Goal: Task Accomplishment & Management: Complete application form

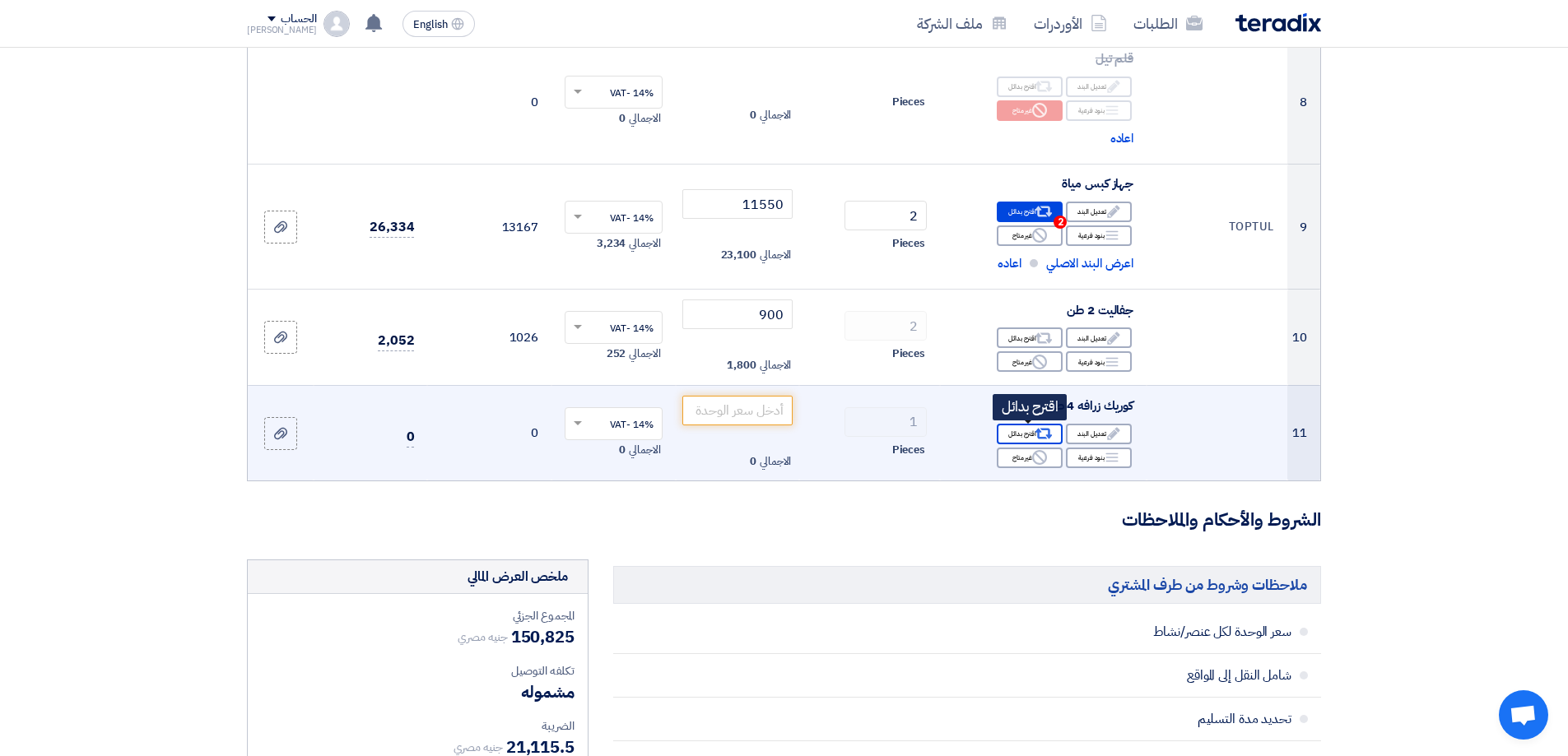
click at [1027, 434] on div "Alternative اقترح بدائل" at bounding box center [1029, 434] width 66 height 21
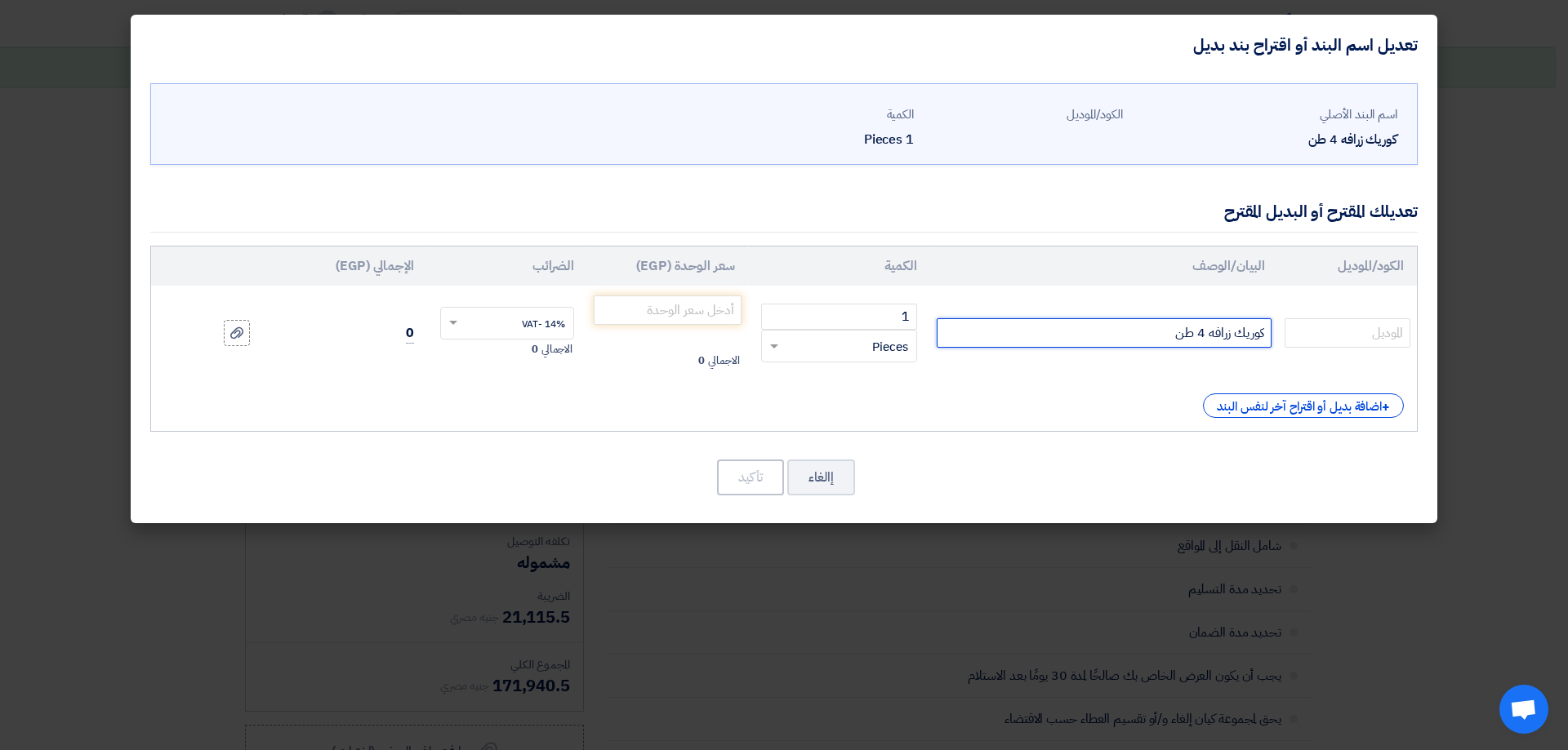
click at [1201, 330] on input "كوريك زرافه 4 طن" at bounding box center [1103, 333] width 335 height 29
type input "كوريك زرافه 2 طن"
click at [706, 296] on input "number" at bounding box center [667, 309] width 148 height 29
click at [706, 301] on input "number" at bounding box center [667, 309] width 148 height 29
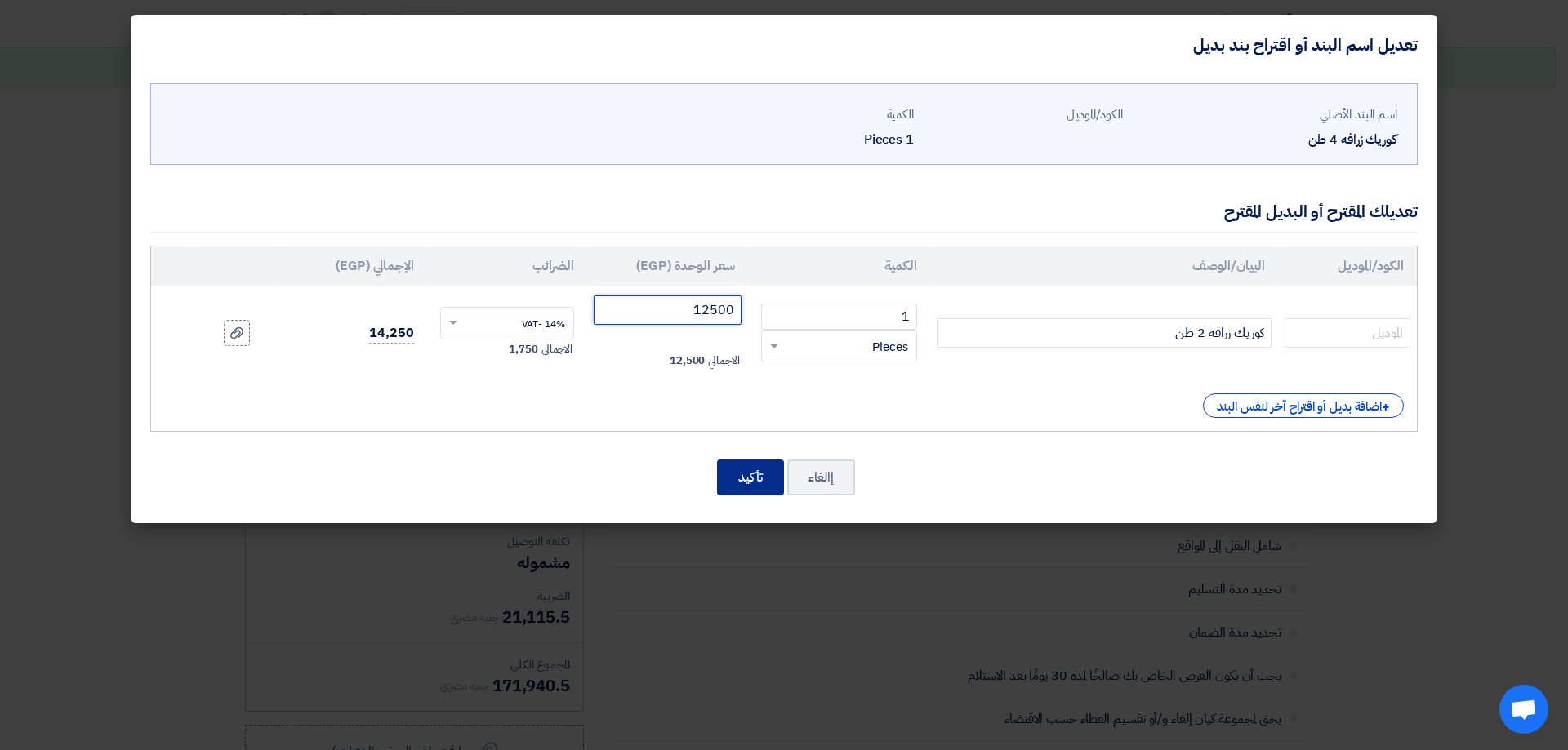
type input "12500"
drag, startPoint x: 738, startPoint y: 475, endPoint x: 1279, endPoint y: 322, distance: 562.2
click at [1274, 323] on div "اسم البند الأصلي كوريك زرافه 4 طن الكود/الموديل الكمية 1 Pieces" at bounding box center [784, 300] width 1307 height 448
click at [1346, 316] on td at bounding box center [1347, 333] width 139 height 95
click at [1352, 326] on input "text" at bounding box center [1346, 333] width 125 height 29
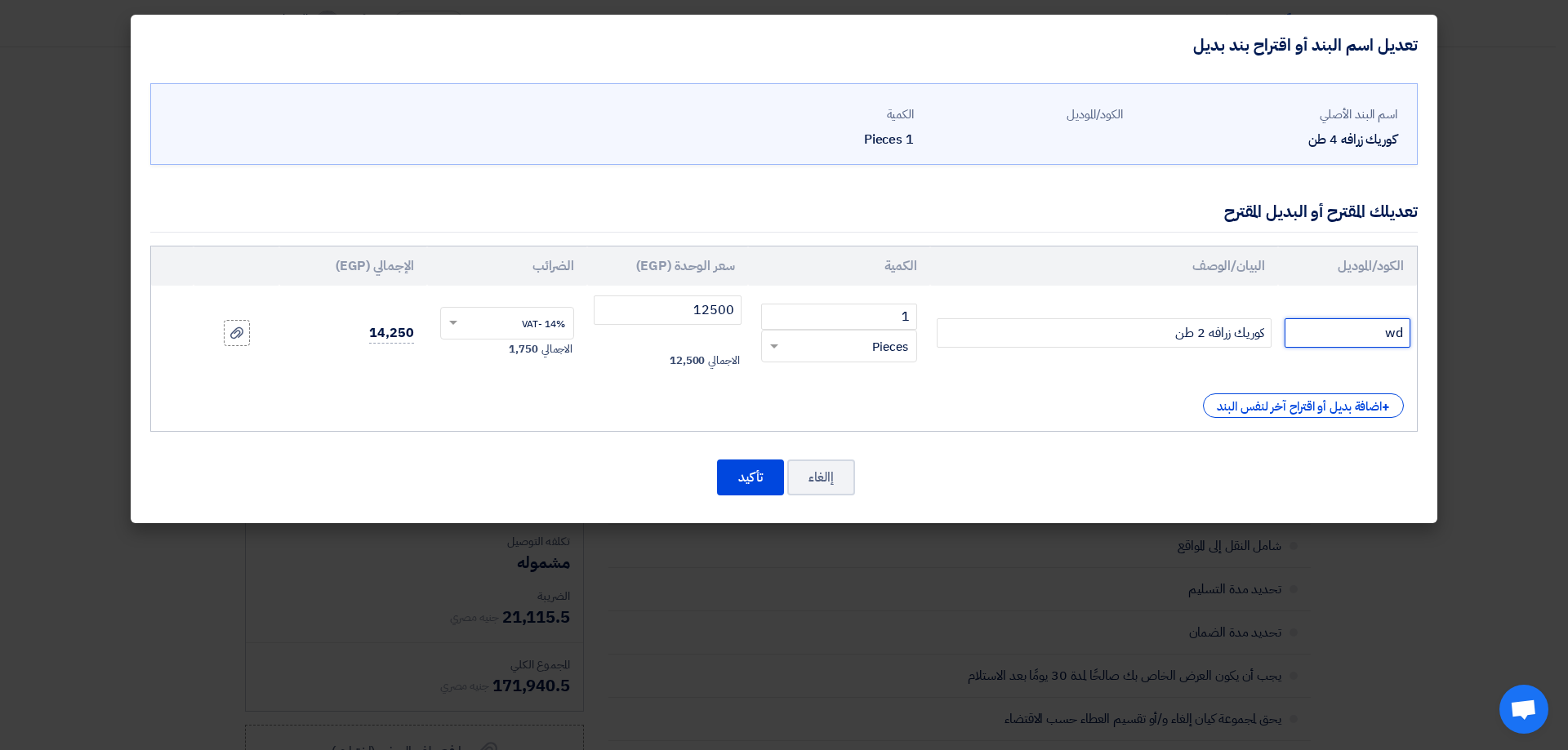
type input "w"
type input "صينى"
click at [755, 471] on button "تأكيد" at bounding box center [750, 477] width 67 height 36
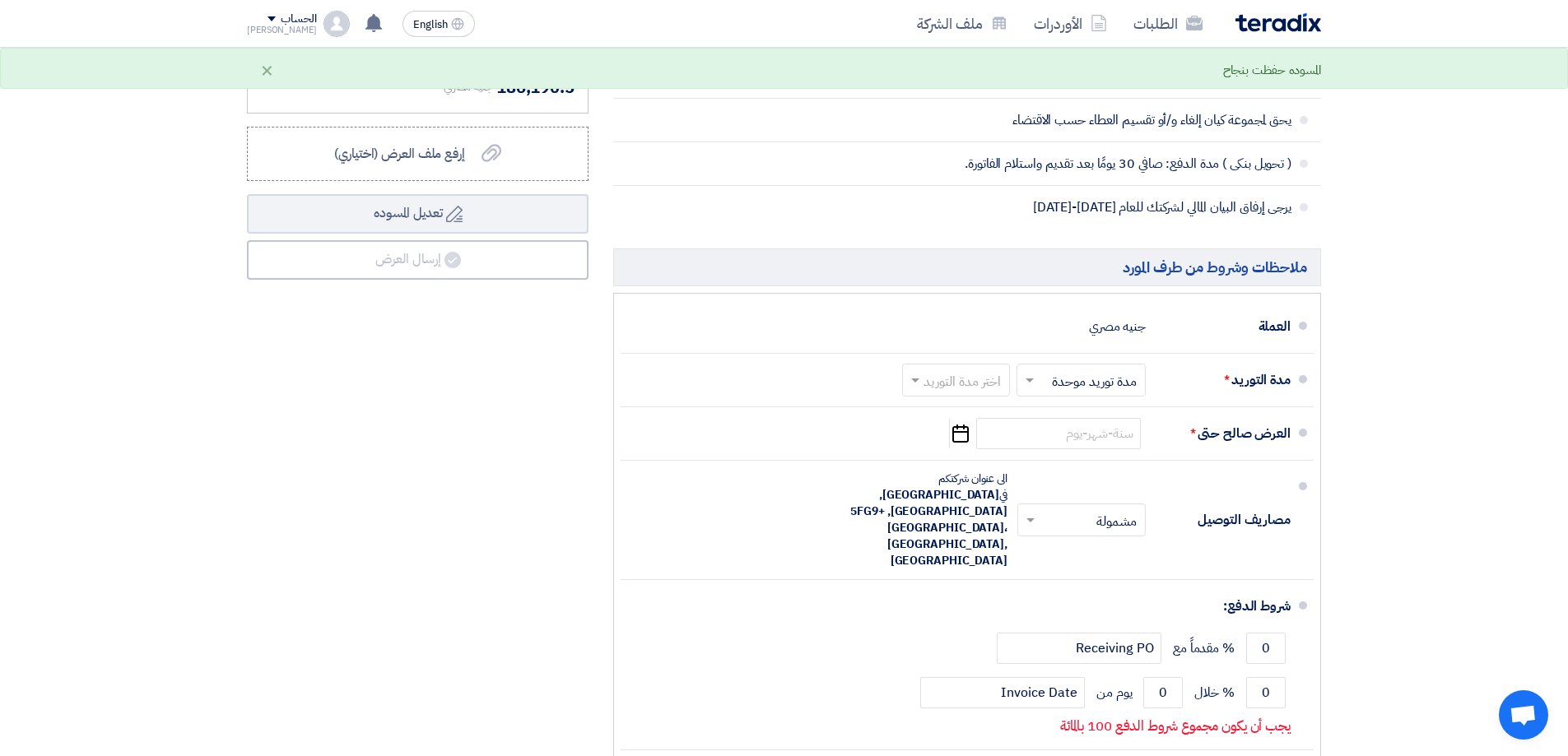
scroll to position [1810, 0]
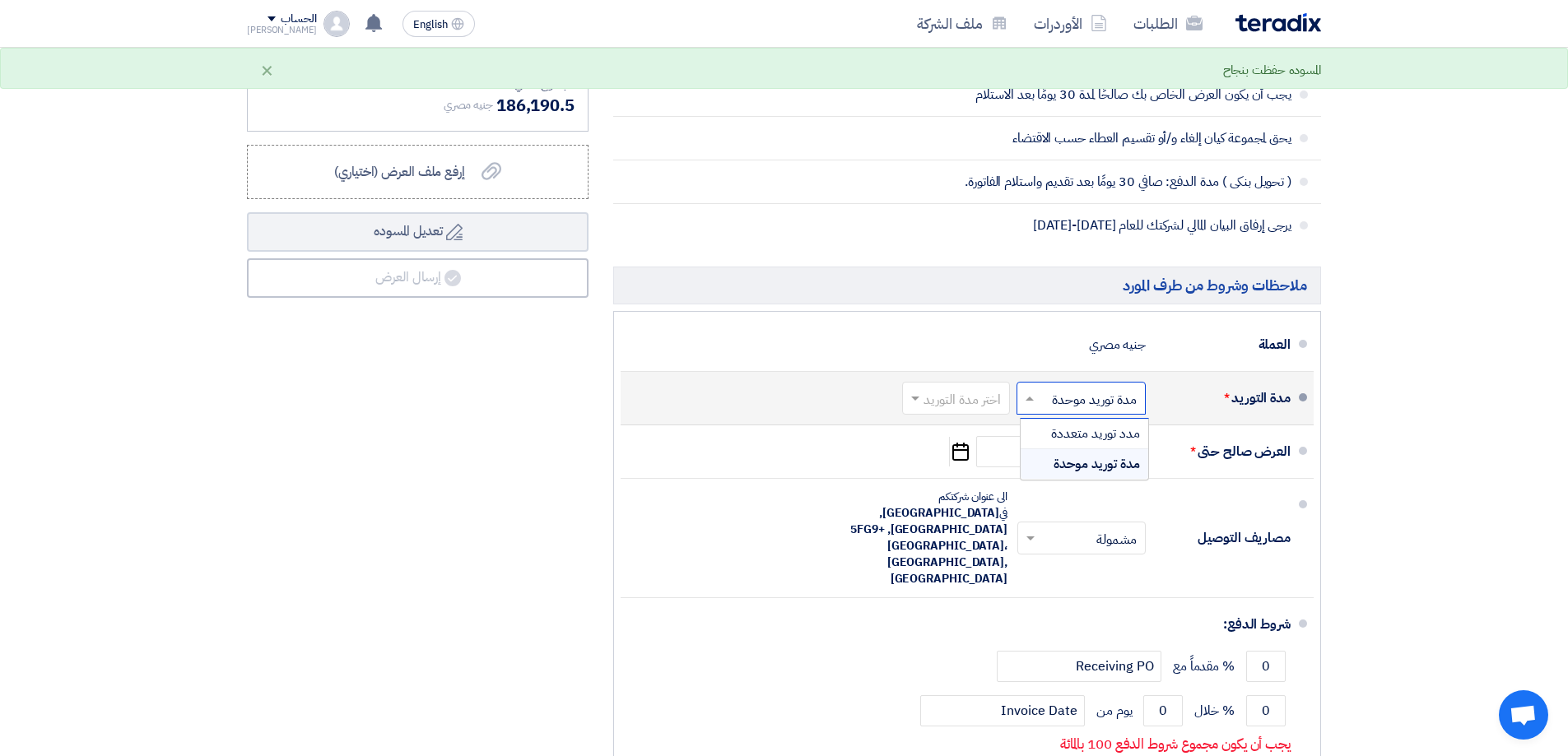
click at [1074, 407] on input "text" at bounding box center [1078, 399] width 121 height 24
drag, startPoint x: 1100, startPoint y: 437, endPoint x: 1100, endPoint y: 460, distance: 23.0
click at [1100, 460] on div "مدد توريد متعددة مدة توريد موحدة" at bounding box center [1084, 449] width 127 height 60
click at [1100, 462] on span "مدة توريد موحدة" at bounding box center [1096, 464] width 86 height 20
click at [967, 396] on input "text" at bounding box center [952, 399] width 100 height 24
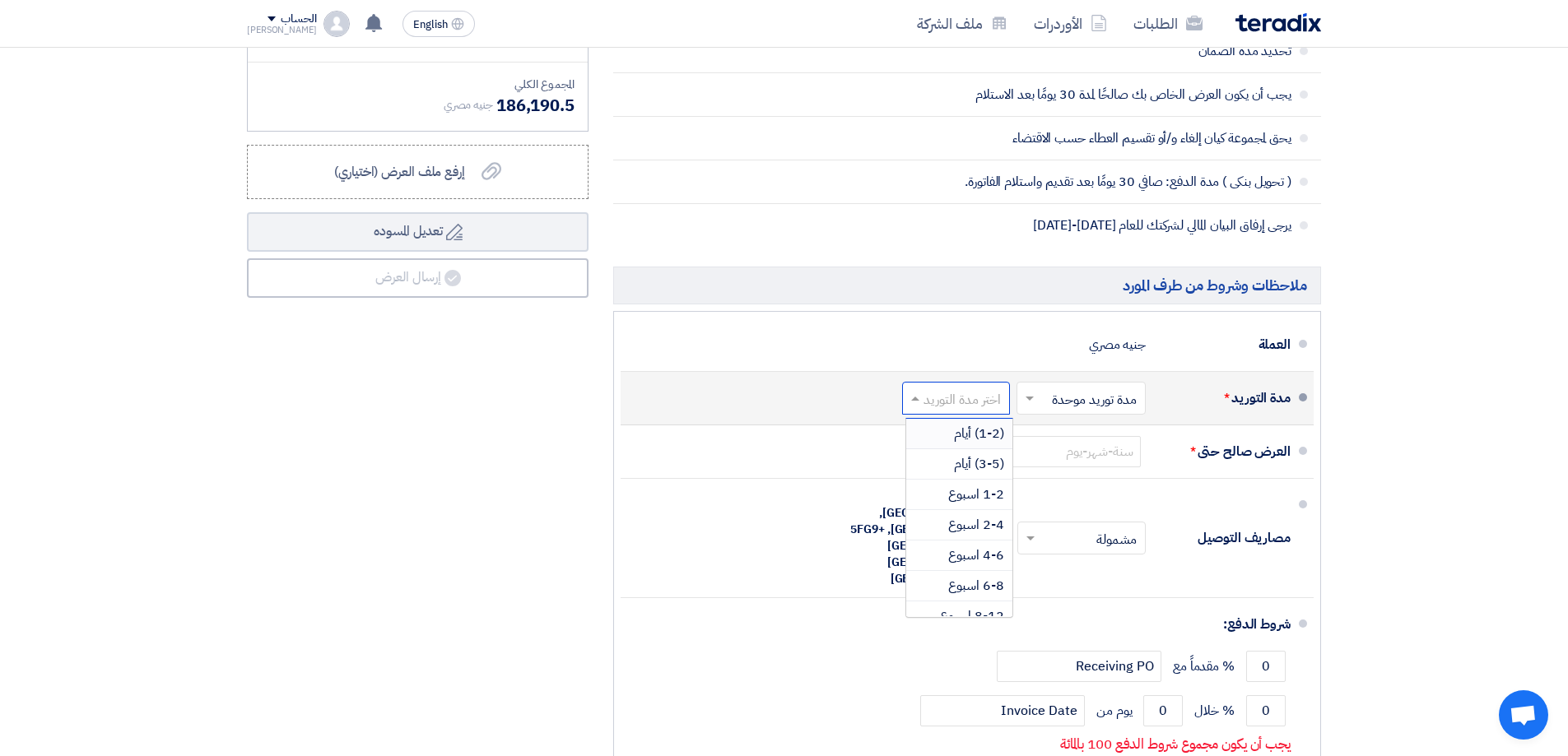
click at [970, 438] on span "(1-2) أيام" at bounding box center [979, 434] width 50 height 20
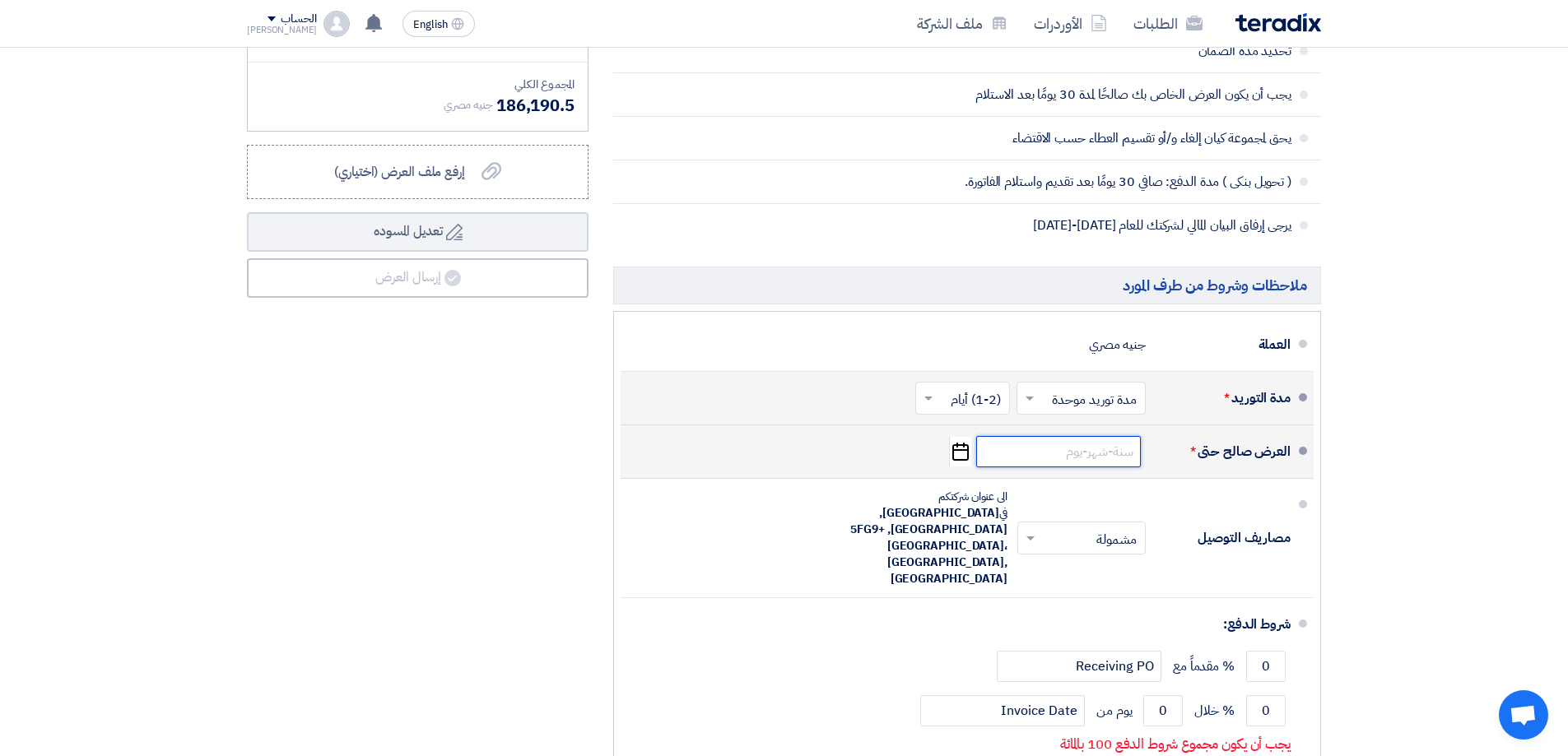
click at [1067, 457] on input at bounding box center [1058, 451] width 165 height 31
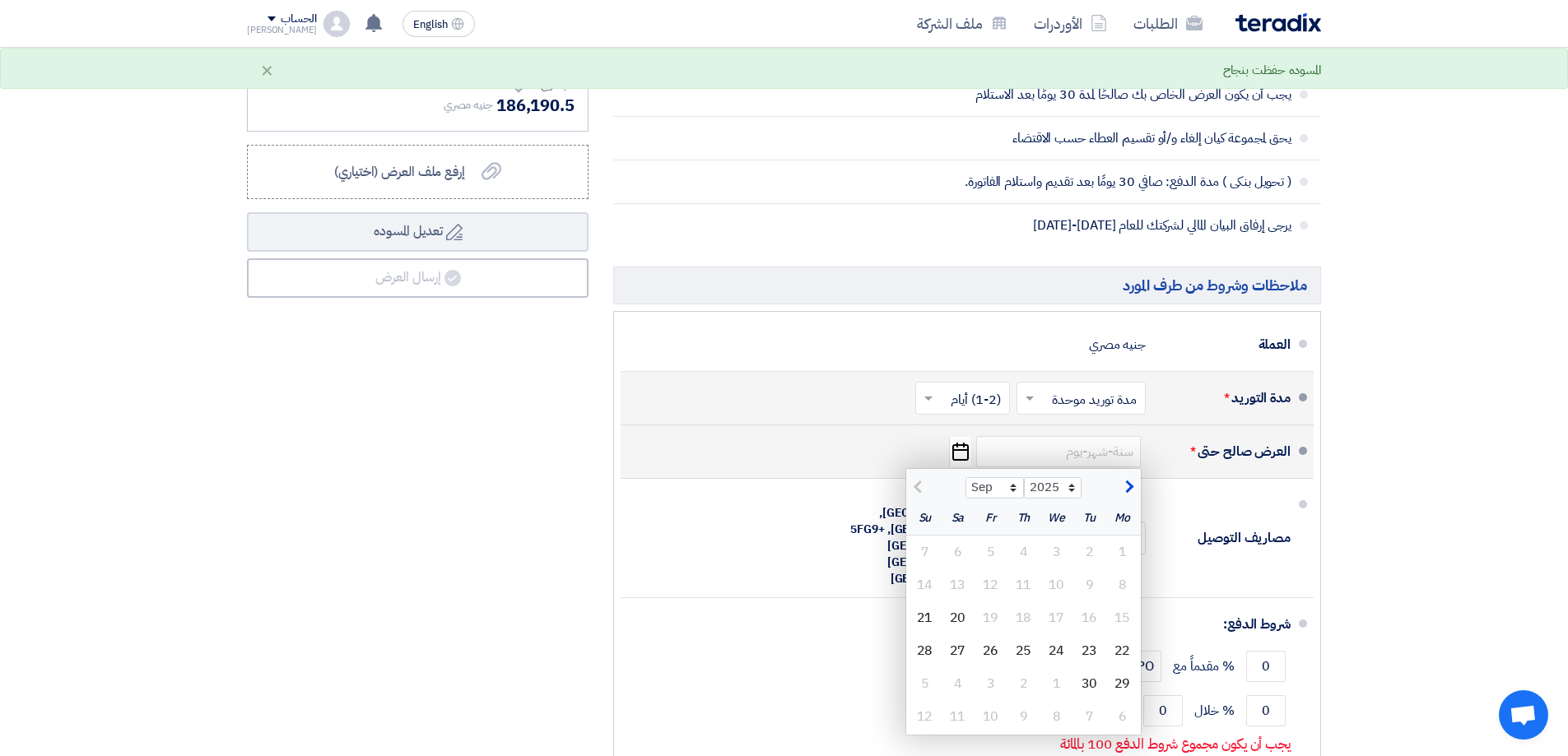
click at [1127, 486] on span "button" at bounding box center [1127, 488] width 9 height 18
select select "10"
drag, startPoint x: 1028, startPoint y: 616, endPoint x: 1063, endPoint y: 633, distance: 38.9
click at [1063, 633] on div "13 14 15 16 17 18 19" at bounding box center [1023, 617] width 234 height 33
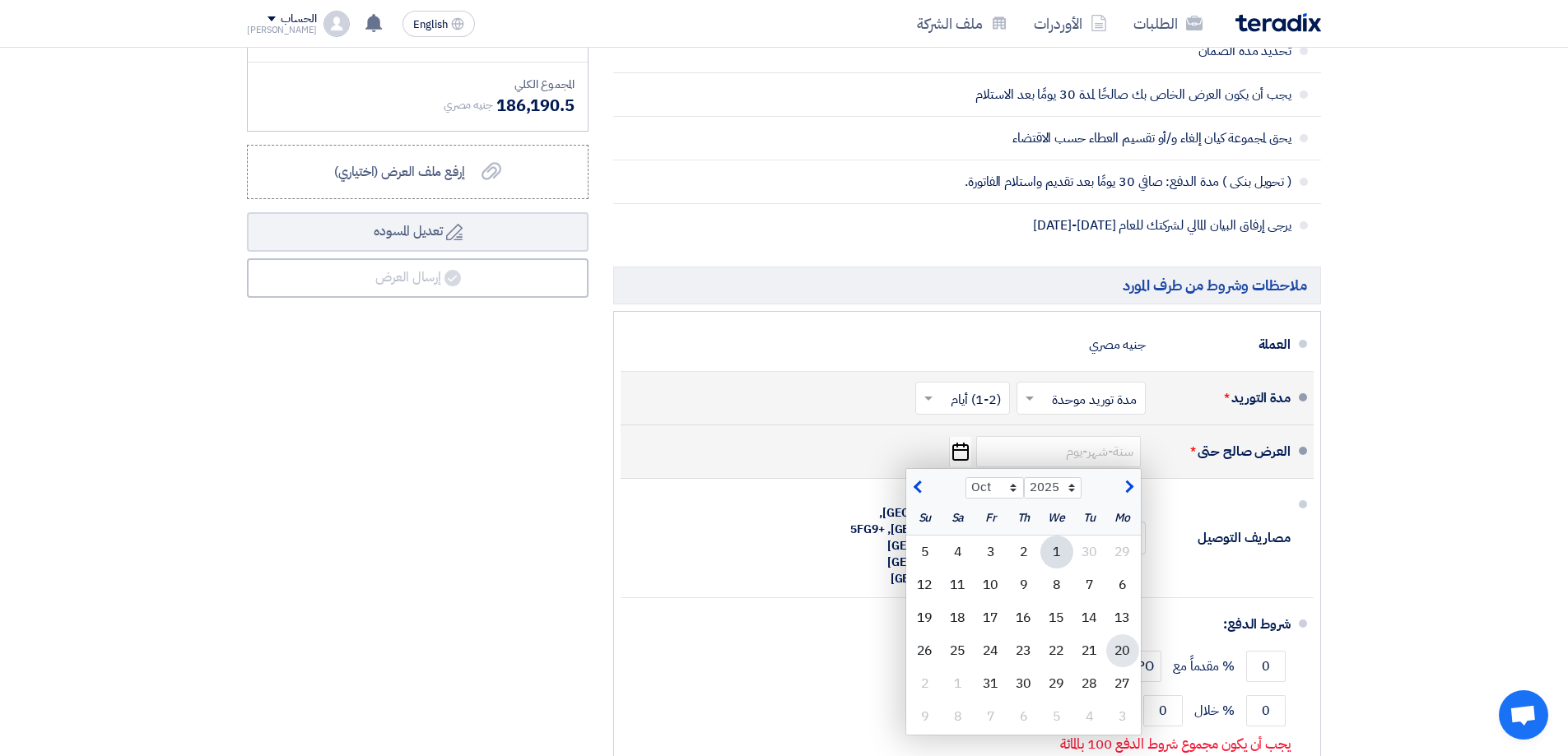
click at [1117, 654] on div "20" at bounding box center [1122, 650] width 33 height 33
type input "[DATE]"
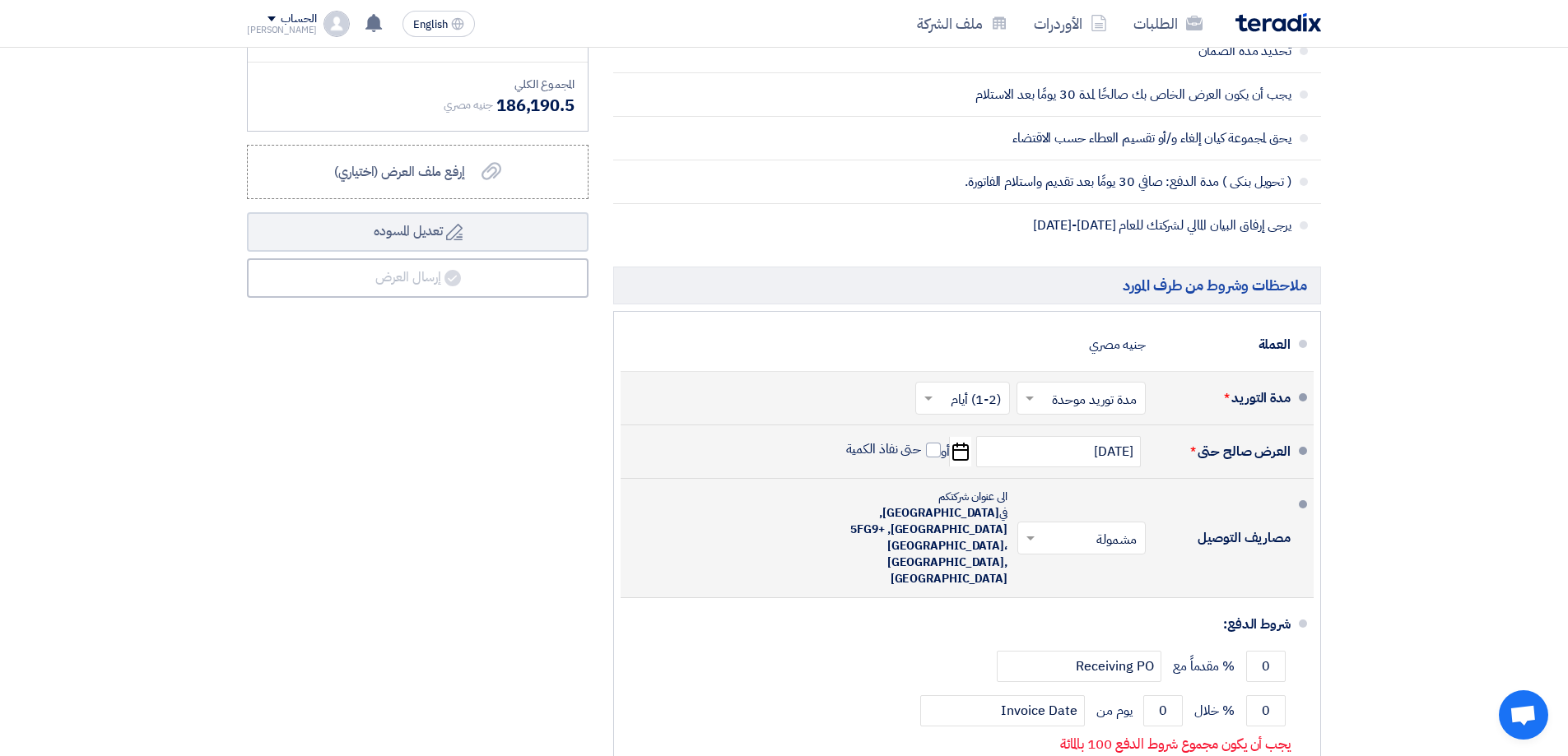
click at [1124, 528] on input "text" at bounding box center [1079, 539] width 120 height 24
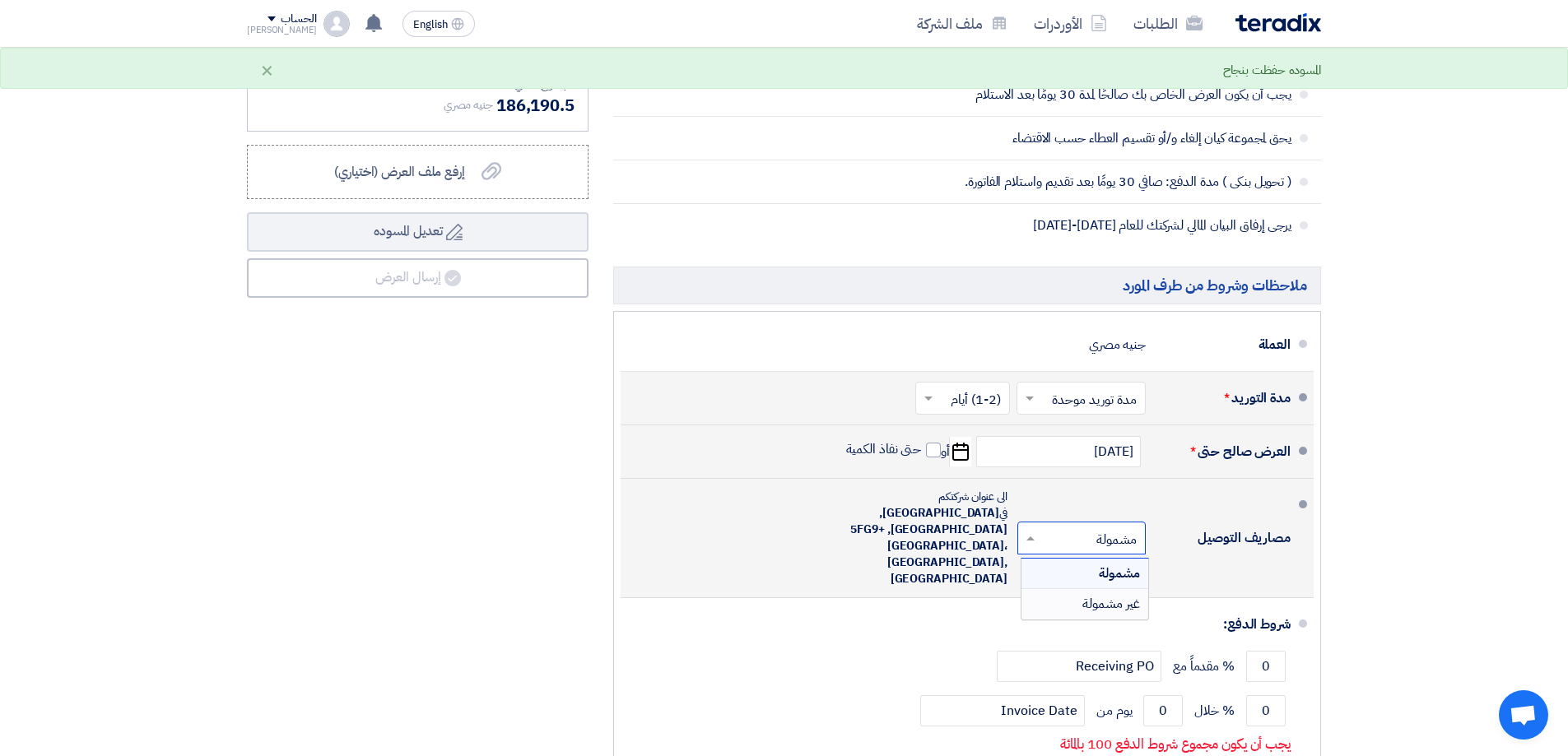
click at [1119, 594] on span "غير مشمولة" at bounding box center [1111, 604] width 58 height 20
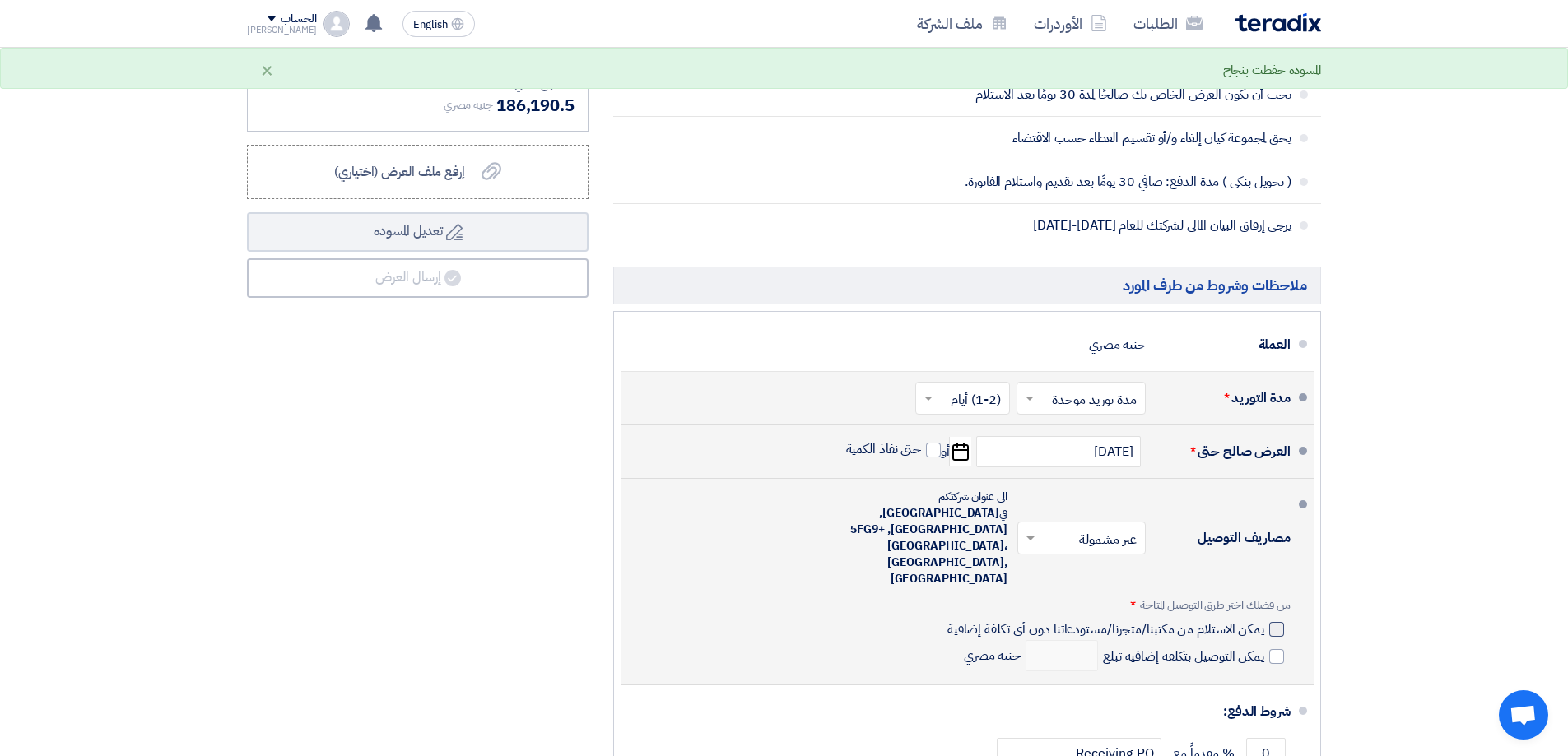
click at [1270, 622] on div at bounding box center [1277, 630] width 15 height 15
click at [1264, 621] on input "يمكن الاستلام من مكتبنا/متجرنا/مستودعاتنا دون أي تكلفة إضافية" at bounding box center [1104, 636] width 320 height 31
checkbox input "true"
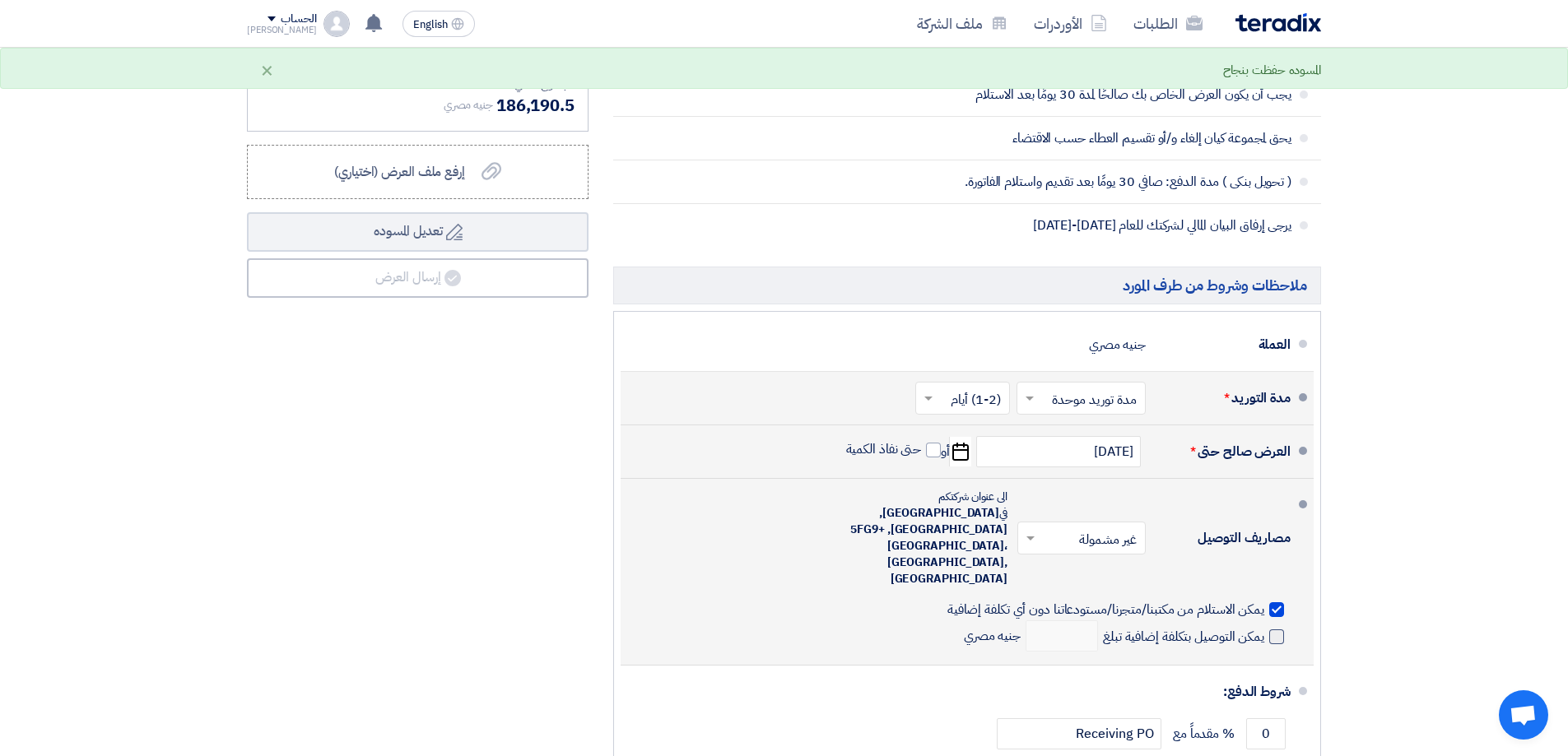
click at [1275, 630] on span at bounding box center [1277, 637] width 15 height 15
click at [1264, 628] on input "يمكن التوصيل بتكلفة إضافية تبلغ" at bounding box center [1181, 643] width 165 height 31
checkbox input "true"
click at [1084, 621] on input "number" at bounding box center [1062, 636] width 73 height 31
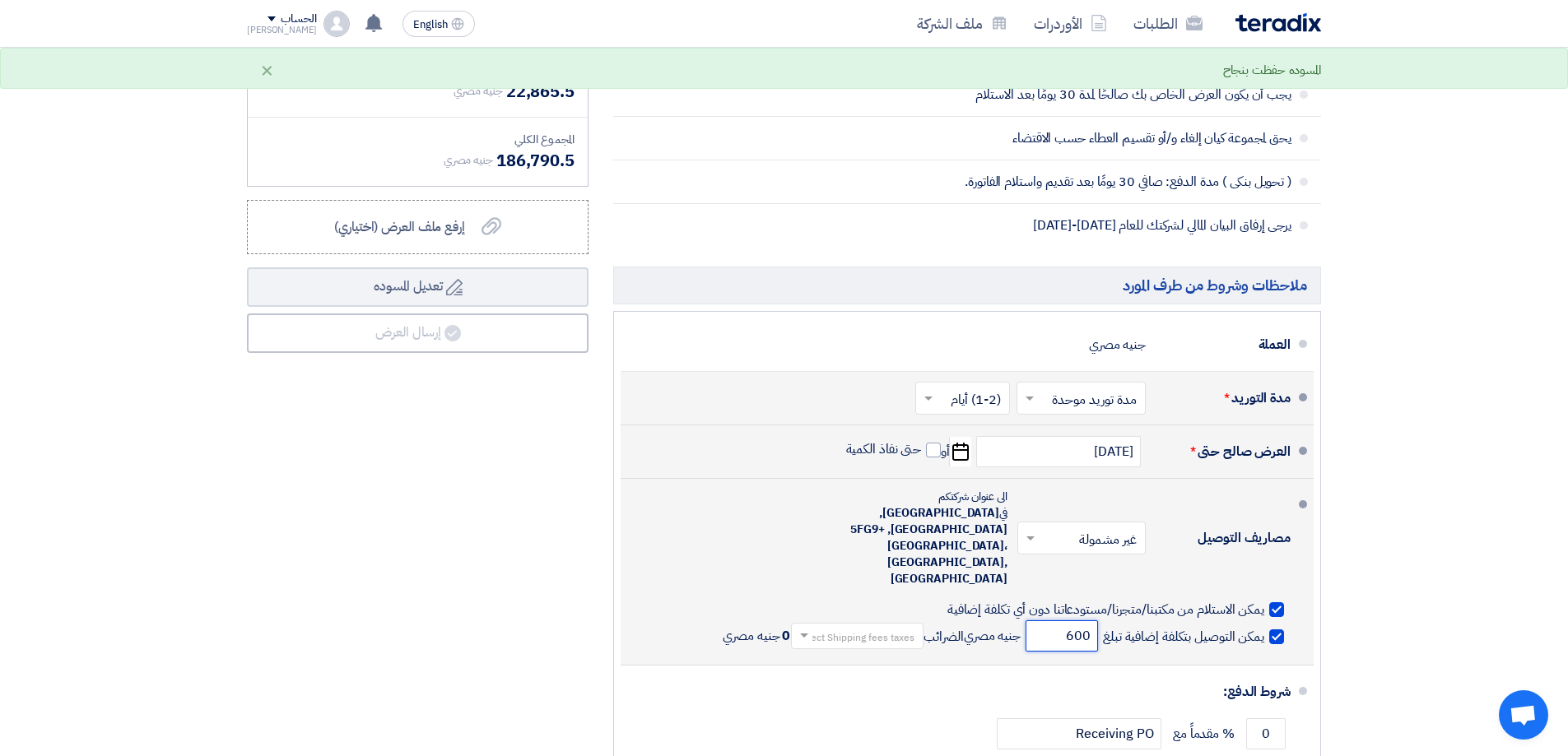
type input "600"
click at [858, 626] on input "text" at bounding box center [853, 637] width 125 height 24
click at [875, 655] on span "14% -VAT" at bounding box center [889, 663] width 51 height 18
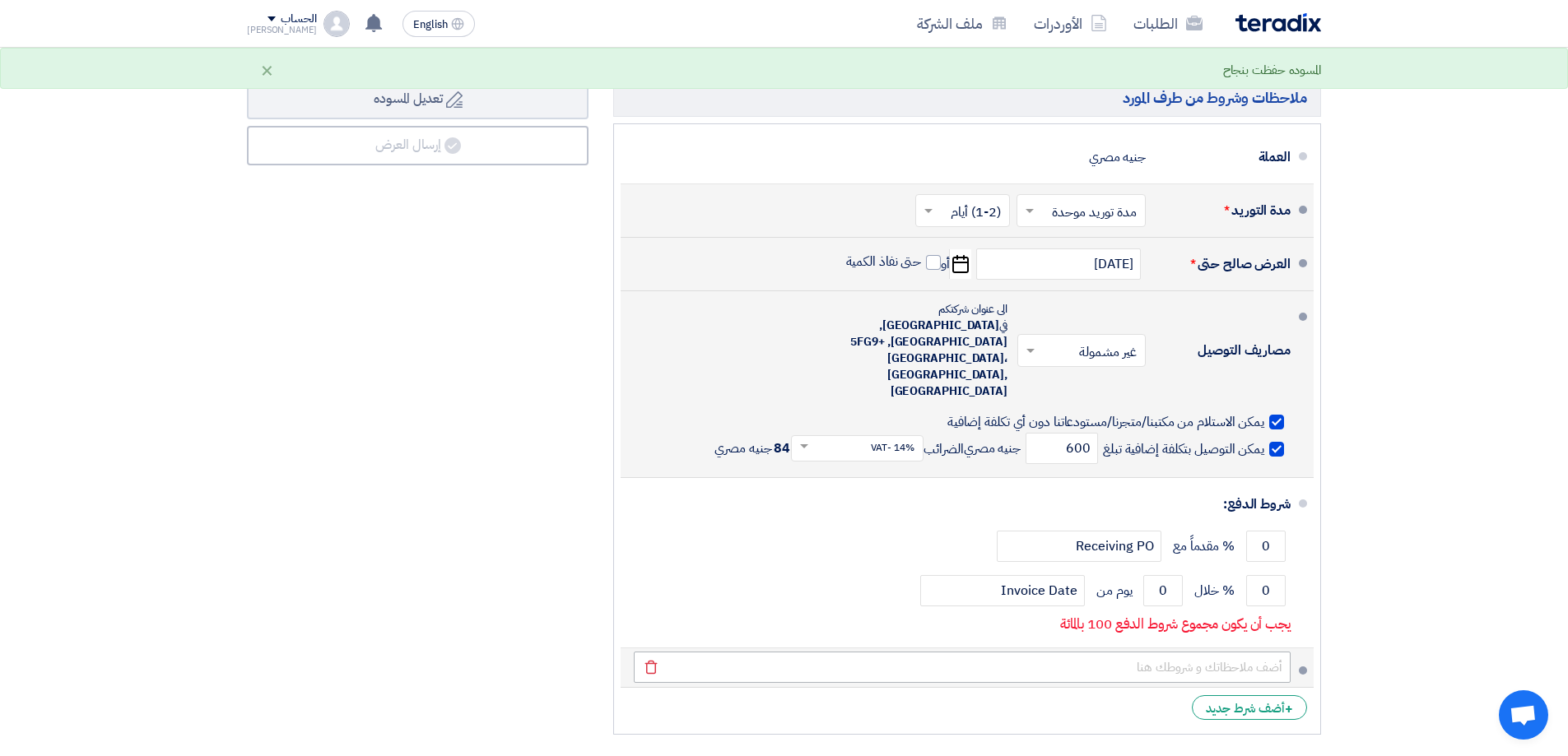
scroll to position [2056, 0]
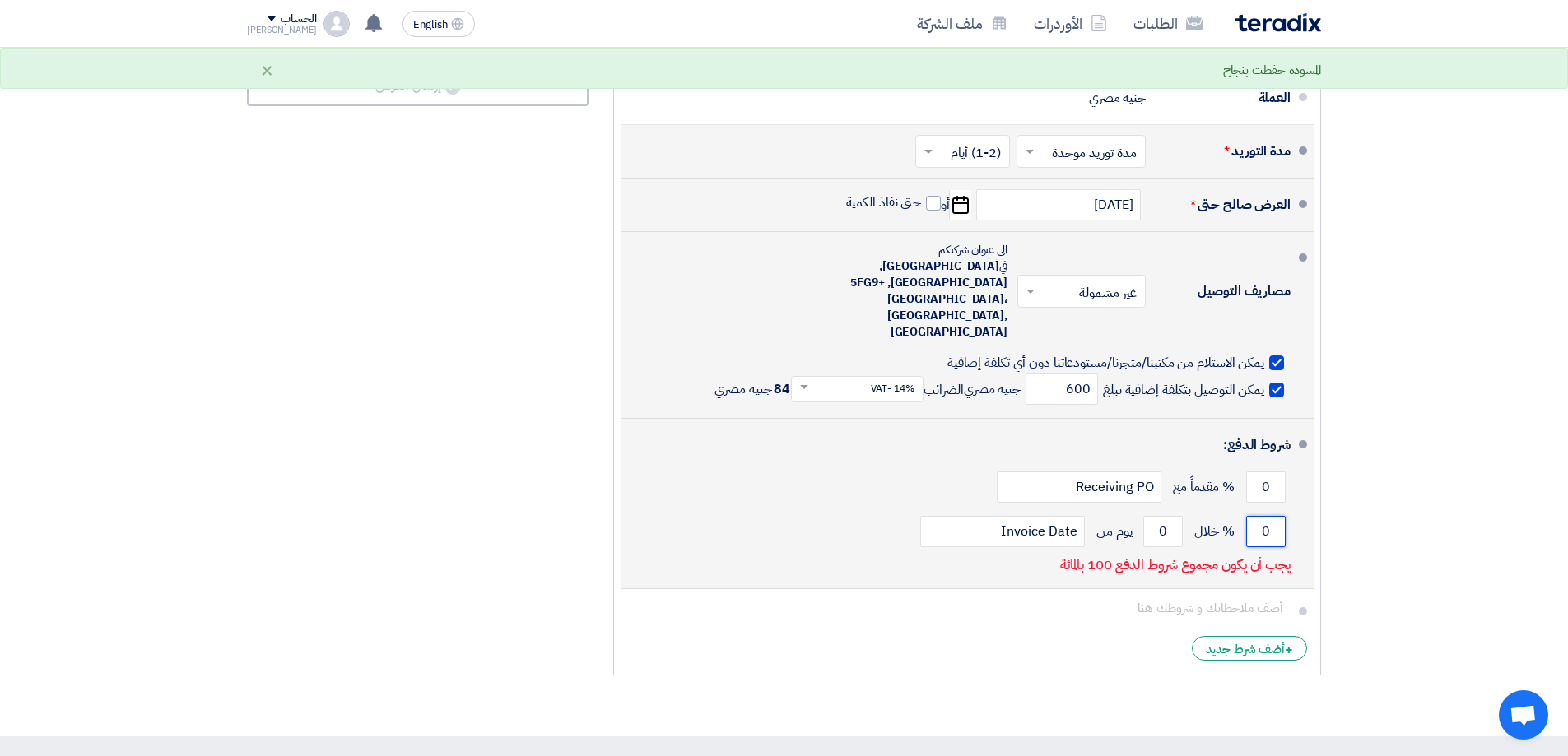
click at [1271, 516] on input "0" at bounding box center [1265, 531] width 39 height 31
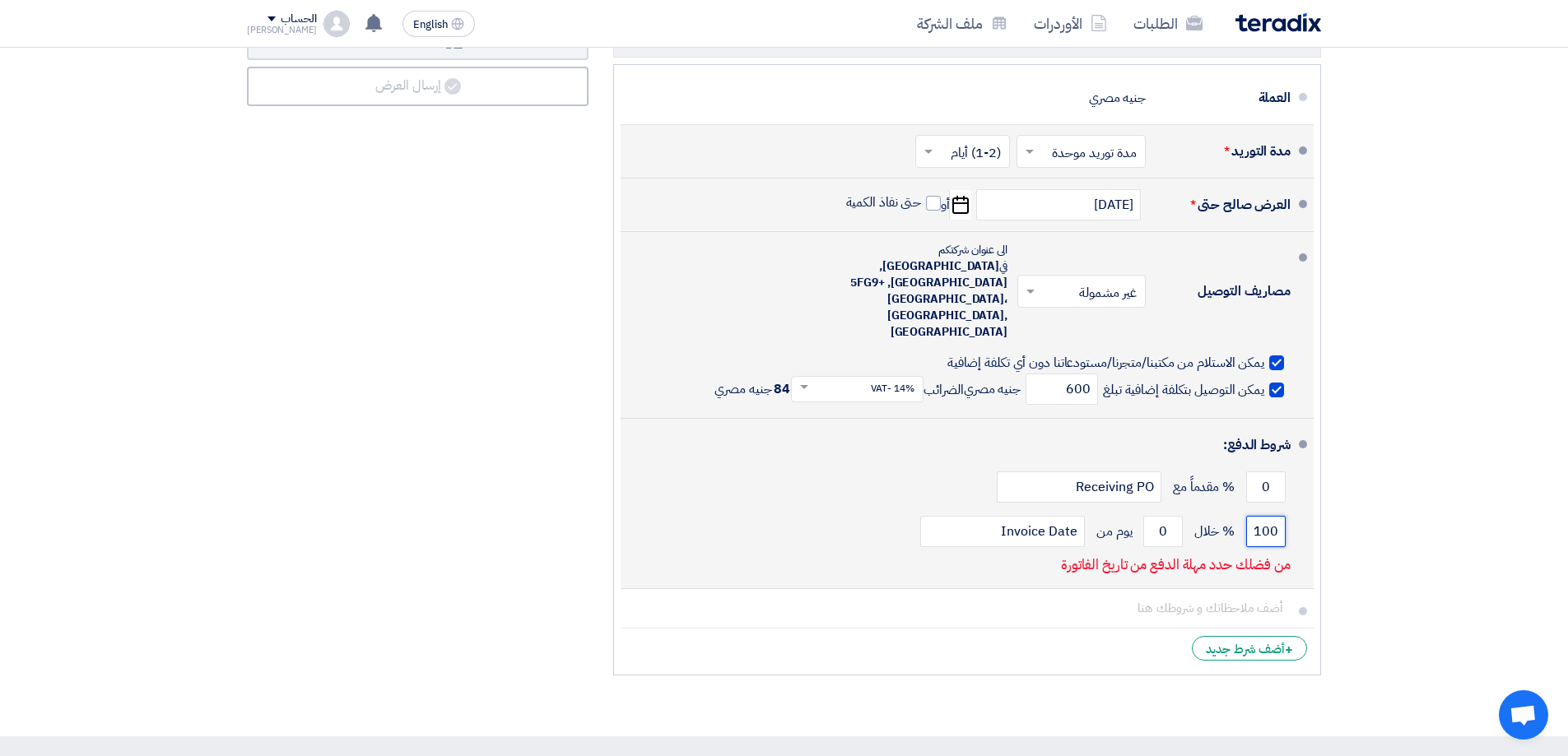
type input "100"
click at [1196, 524] on span "% خلال" at bounding box center [1214, 532] width 40 height 17
click at [1170, 516] on input "0" at bounding box center [1162, 531] width 39 height 31
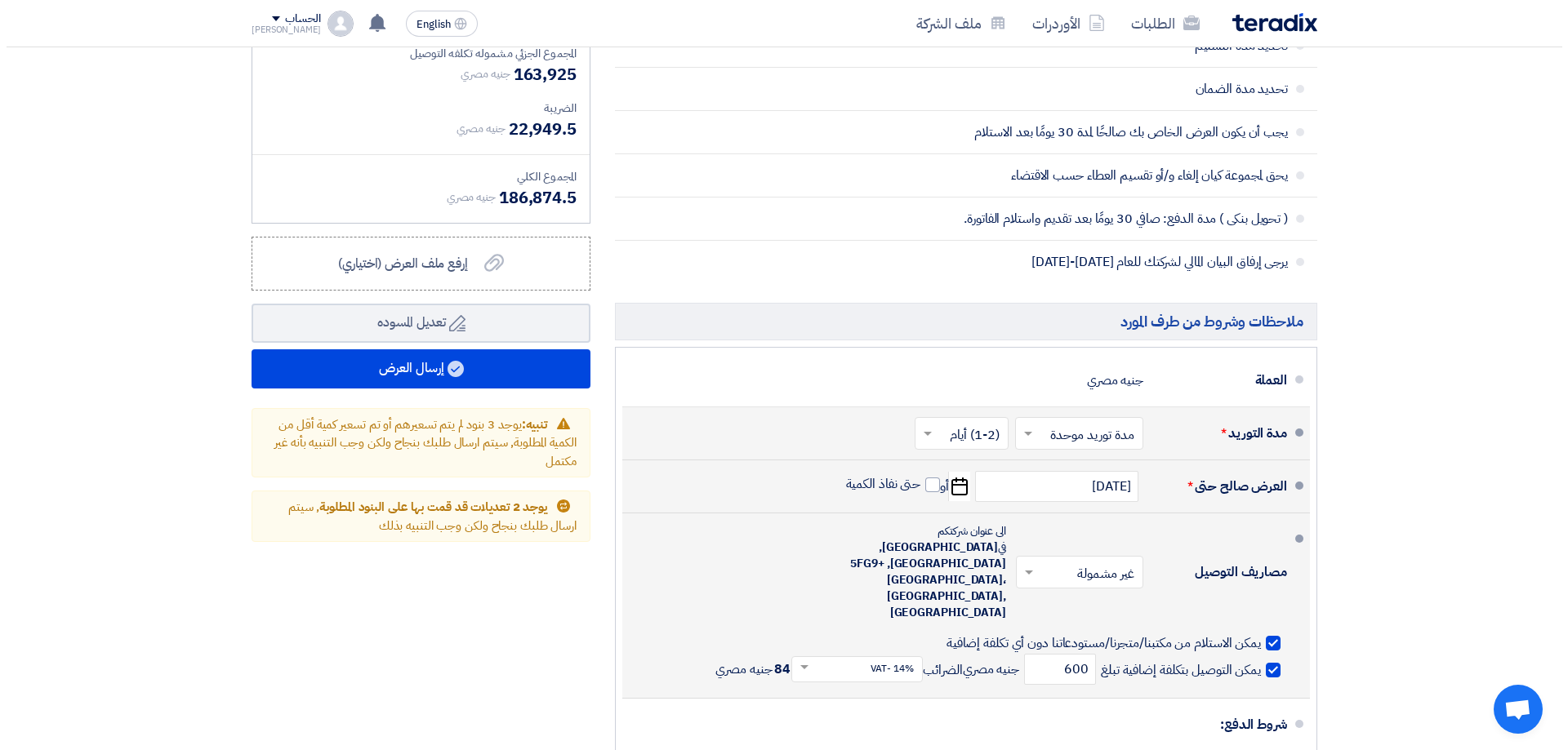
scroll to position [1714, 0]
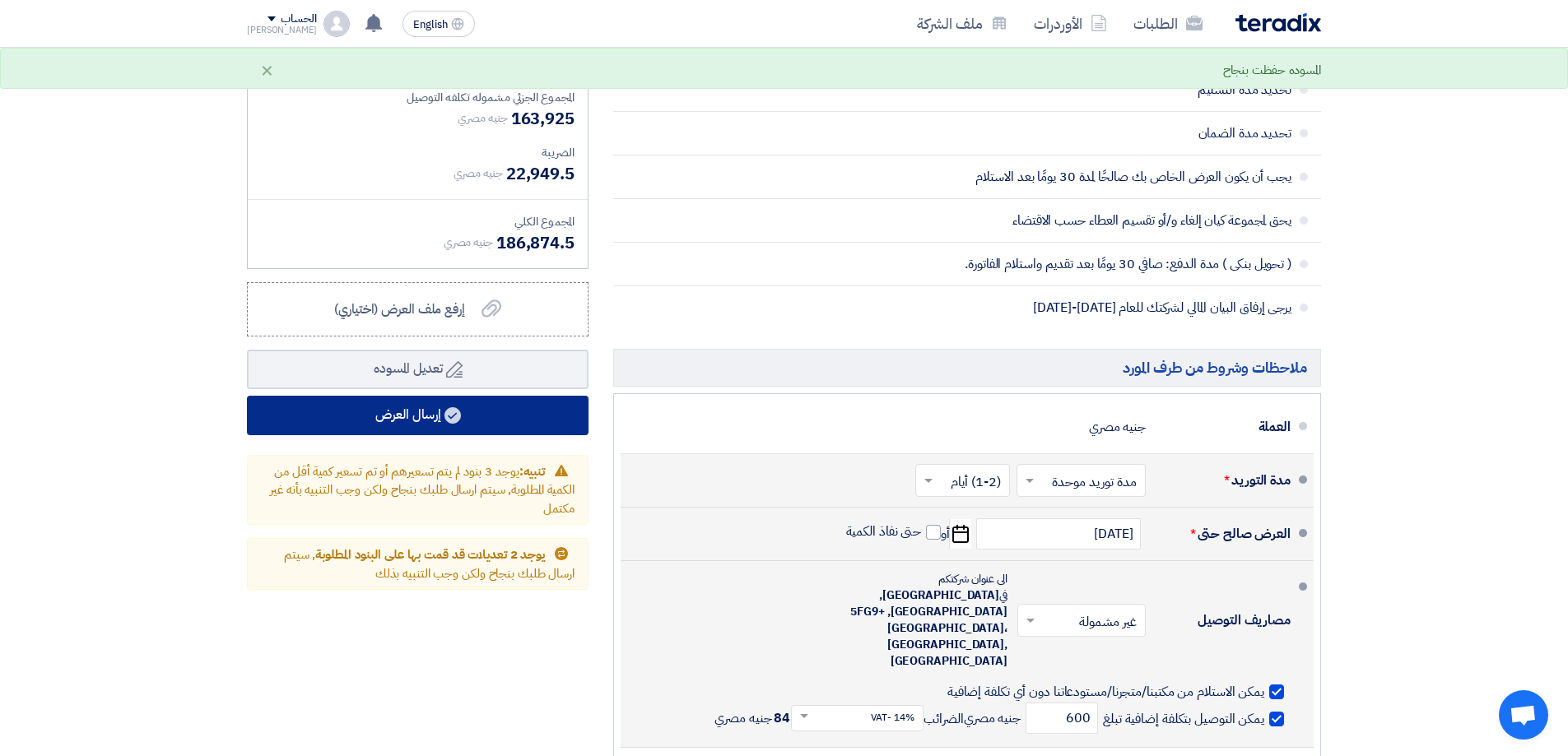
type input "30"
click at [508, 417] on button "إرسال العرض" at bounding box center [418, 415] width 341 height 39
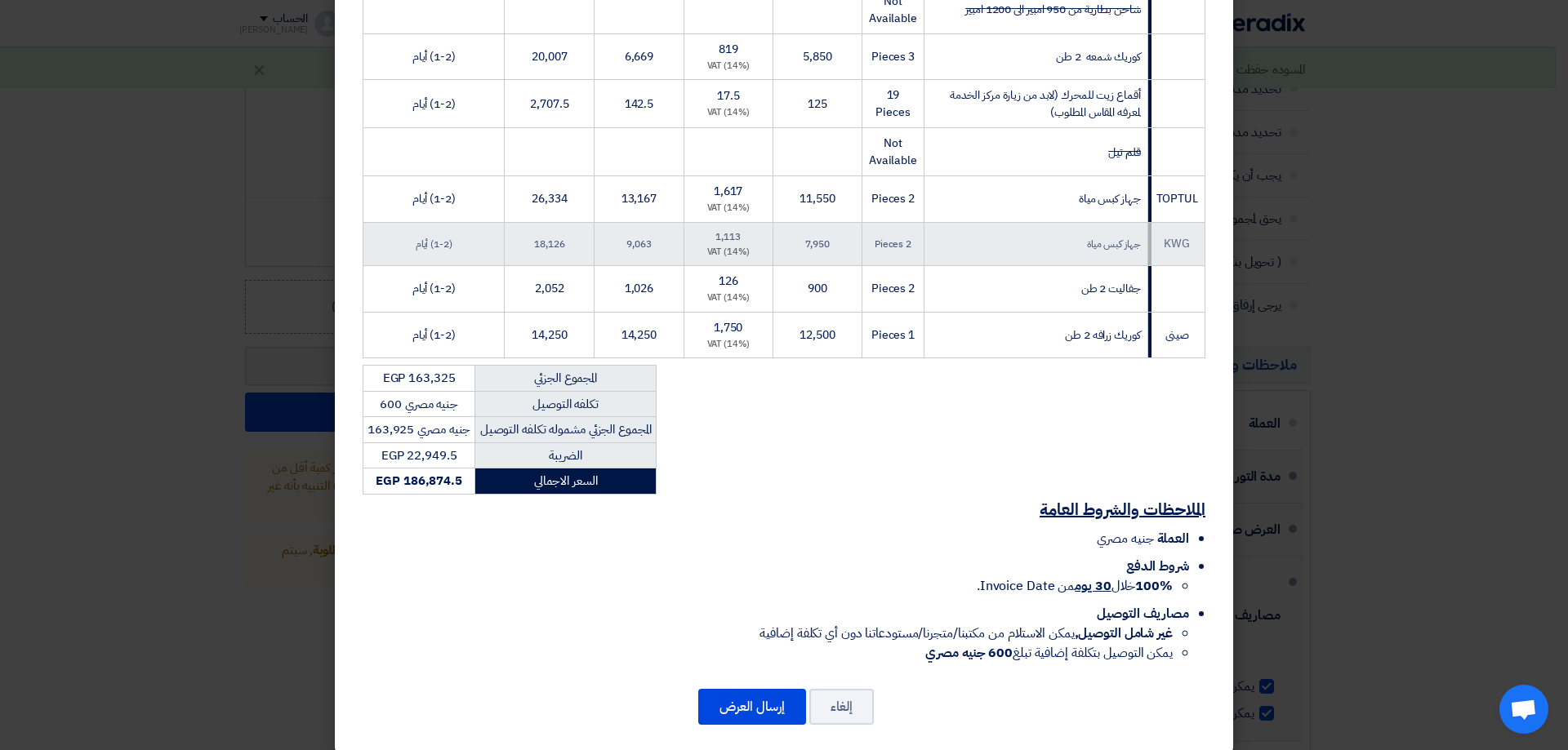
scroll to position [531, 0]
click at [779, 687] on button "إرسال العرض" at bounding box center [752, 704] width 108 height 36
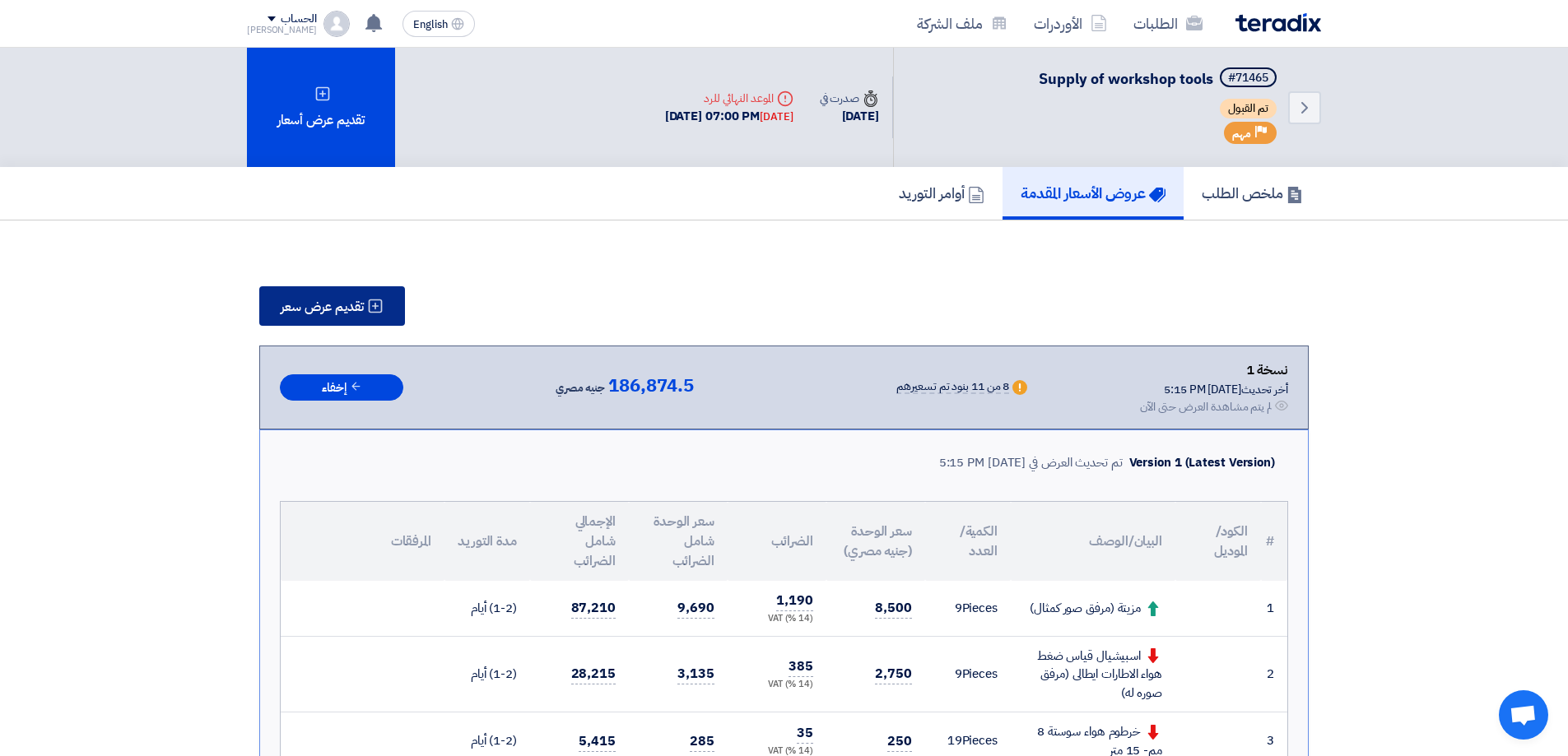
click at [354, 301] on span "تقديم عرض سعر" at bounding box center [321, 307] width 83 height 13
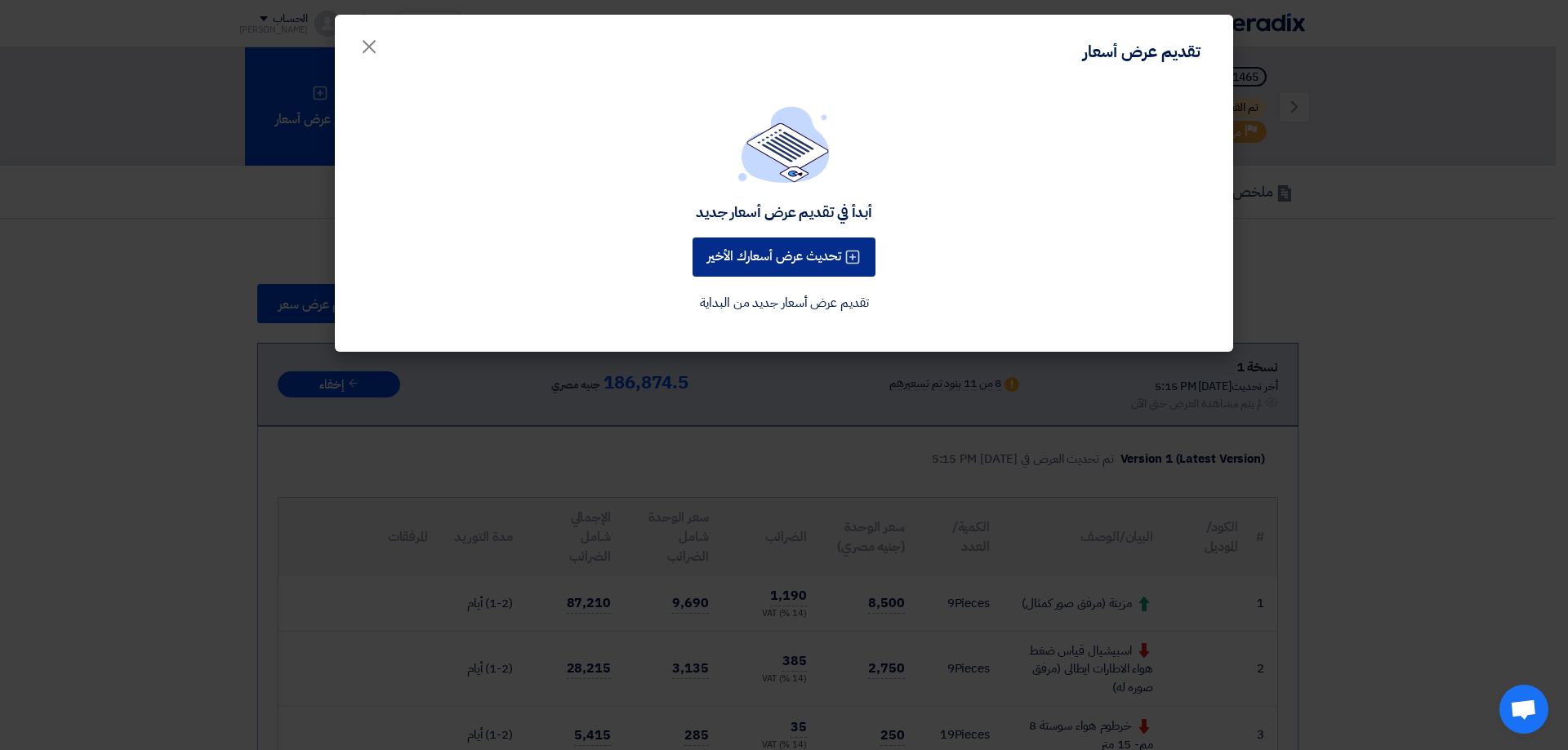
click at [834, 259] on button "تحديث عرض أسعارك الأخير" at bounding box center [784, 256] width 183 height 39
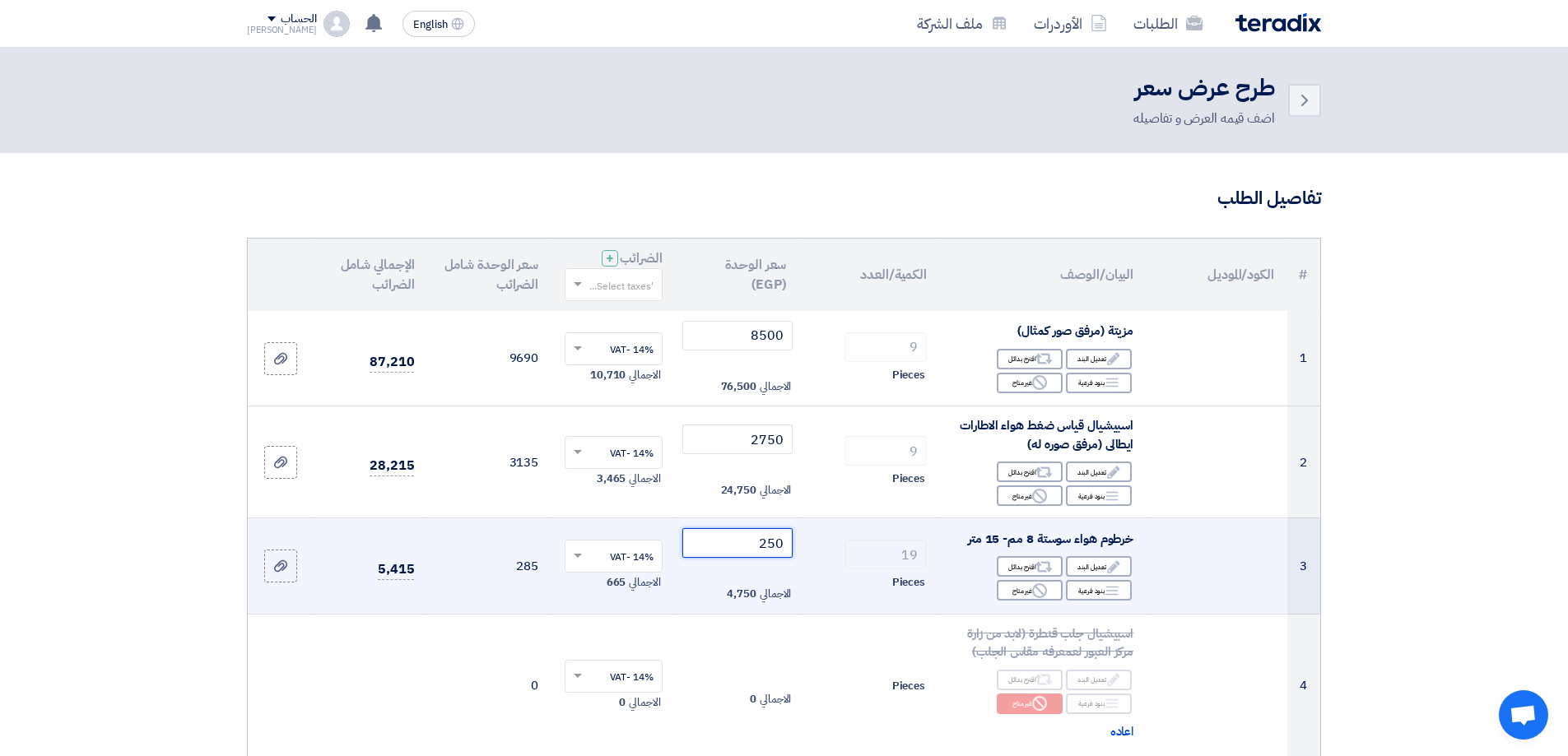
click at [771, 541] on input "250" at bounding box center [738, 543] width 111 height 29
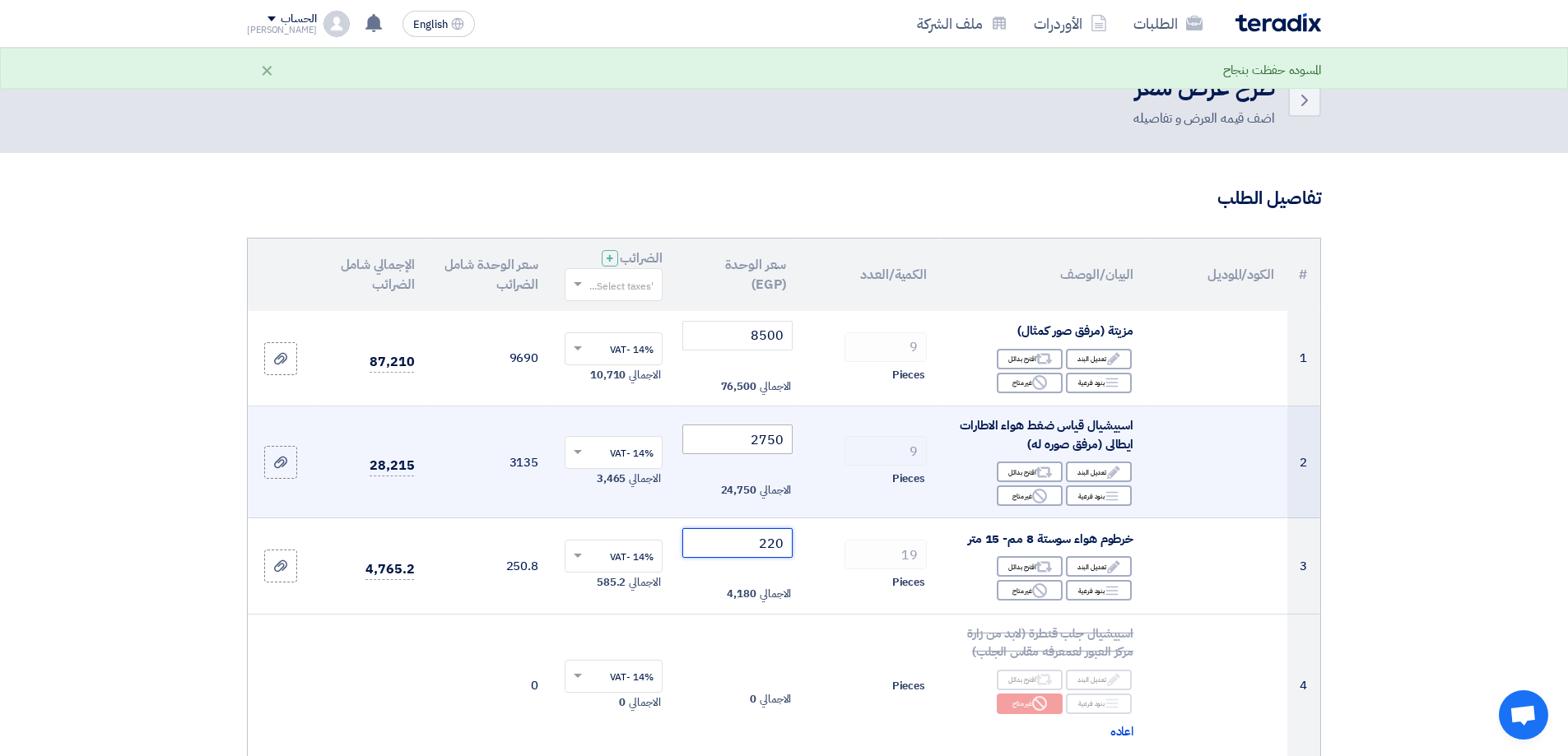
type input "220"
click at [771, 442] on input "2750" at bounding box center [738, 439] width 111 height 29
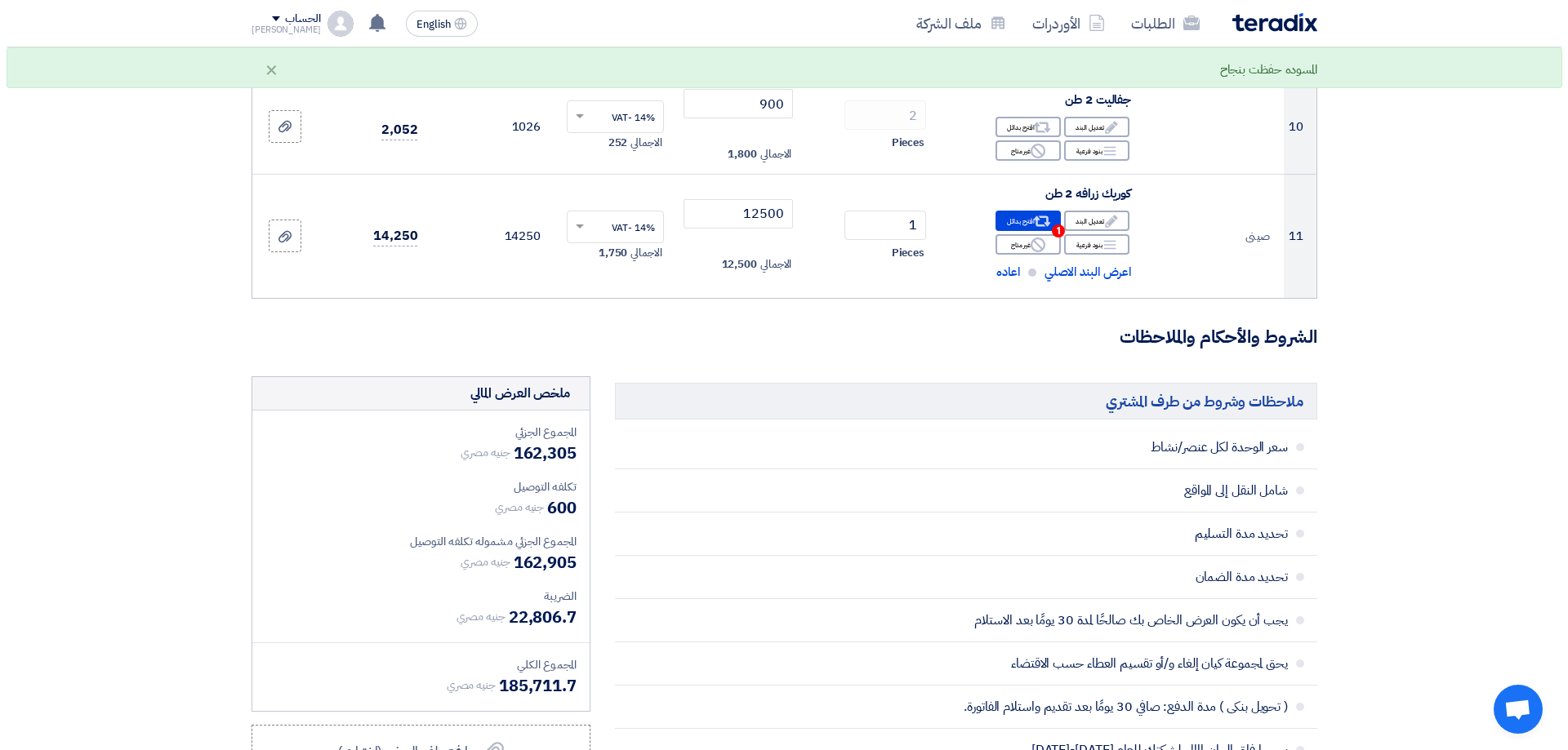
scroll to position [1469, 0]
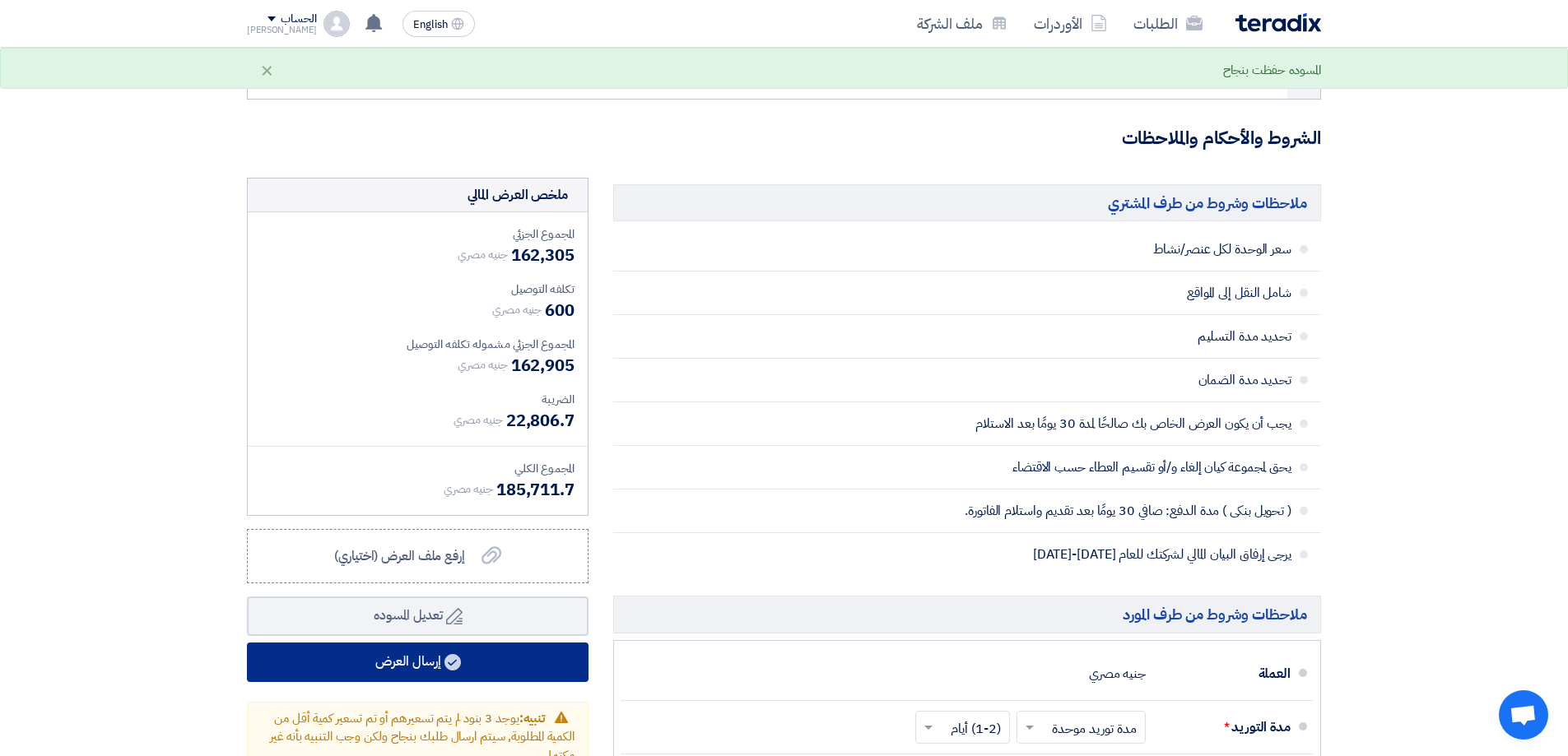
type input "2700"
click at [481, 655] on button "إرسال العرض" at bounding box center [418, 662] width 341 height 39
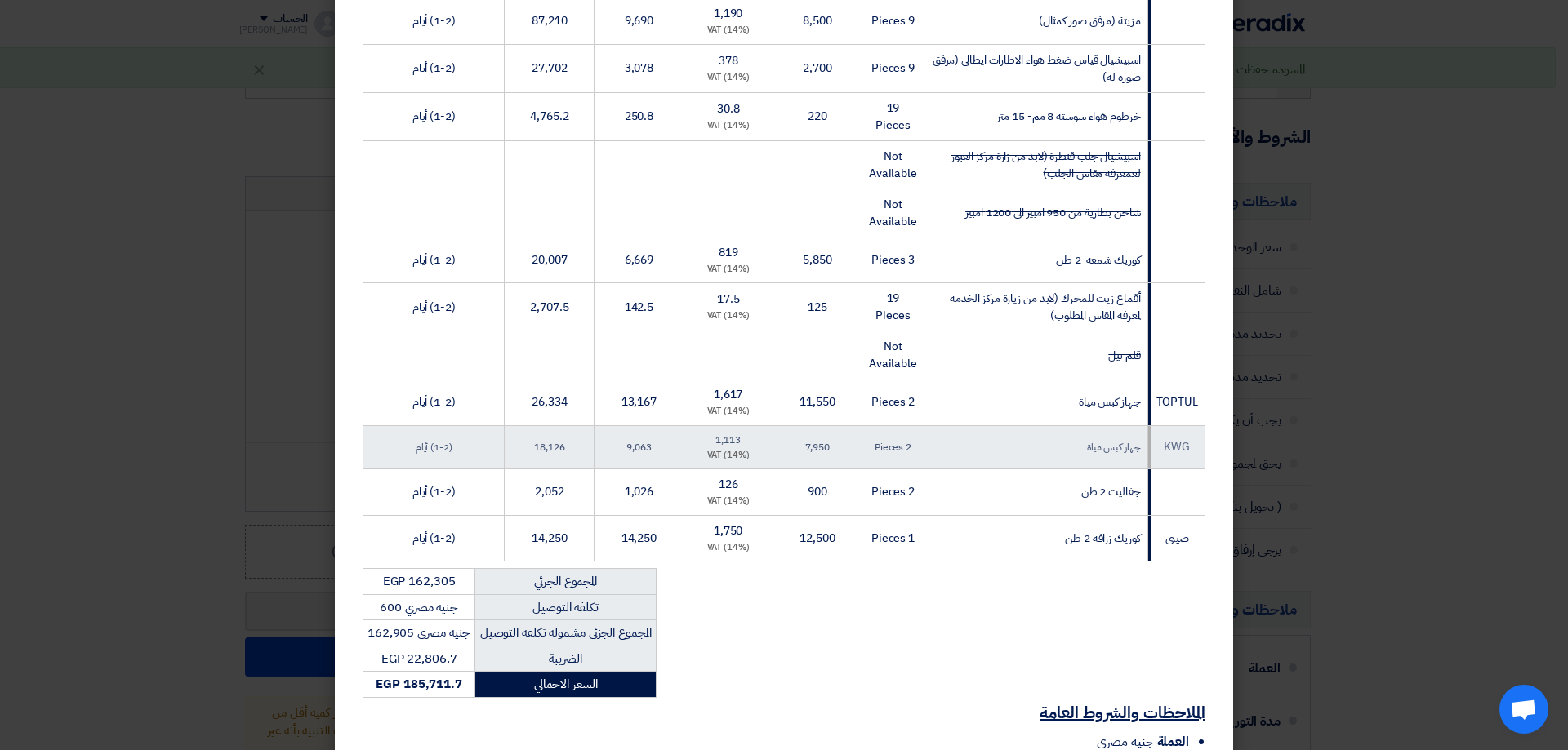
scroll to position [531, 0]
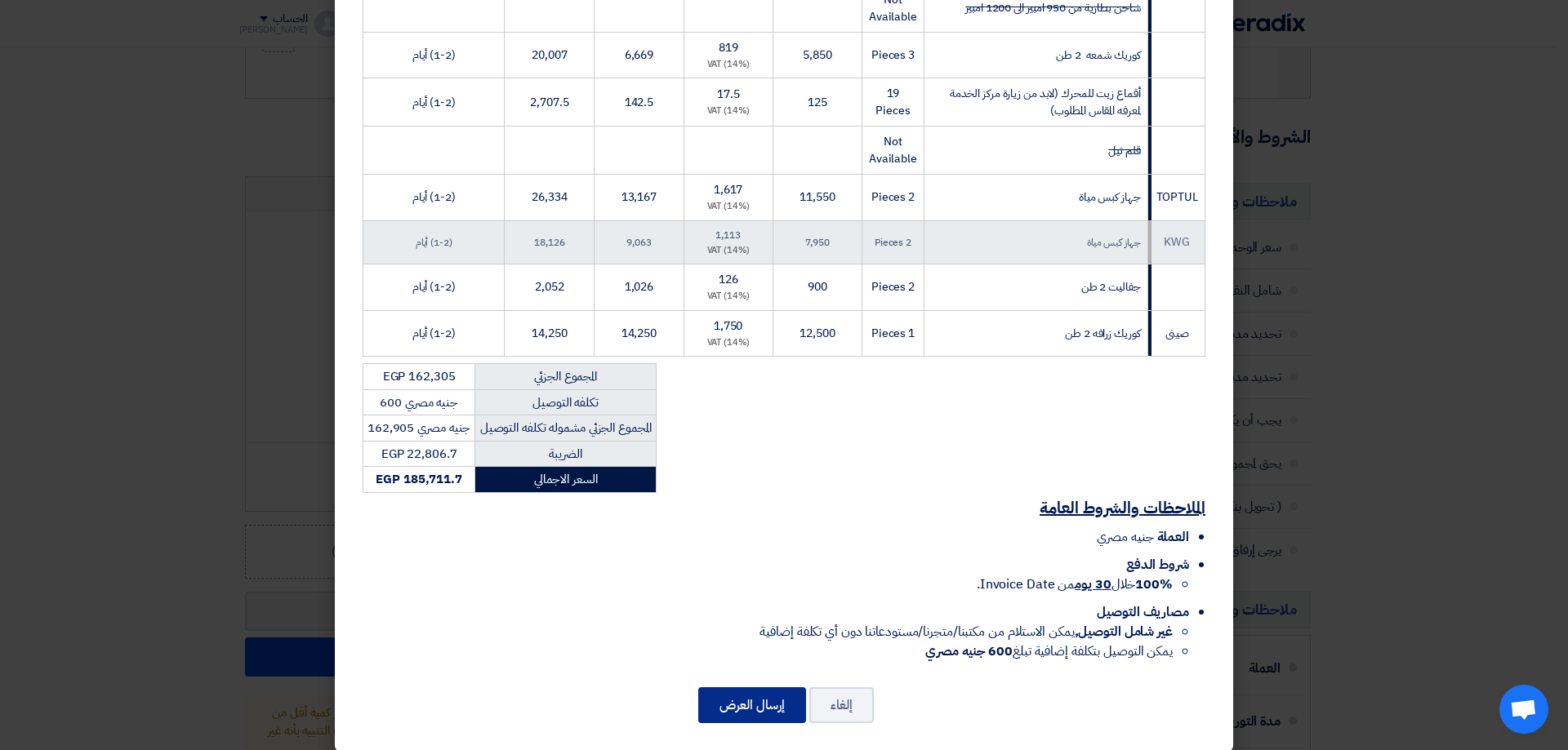
click at [755, 695] on button "إرسال العرض" at bounding box center [752, 704] width 108 height 36
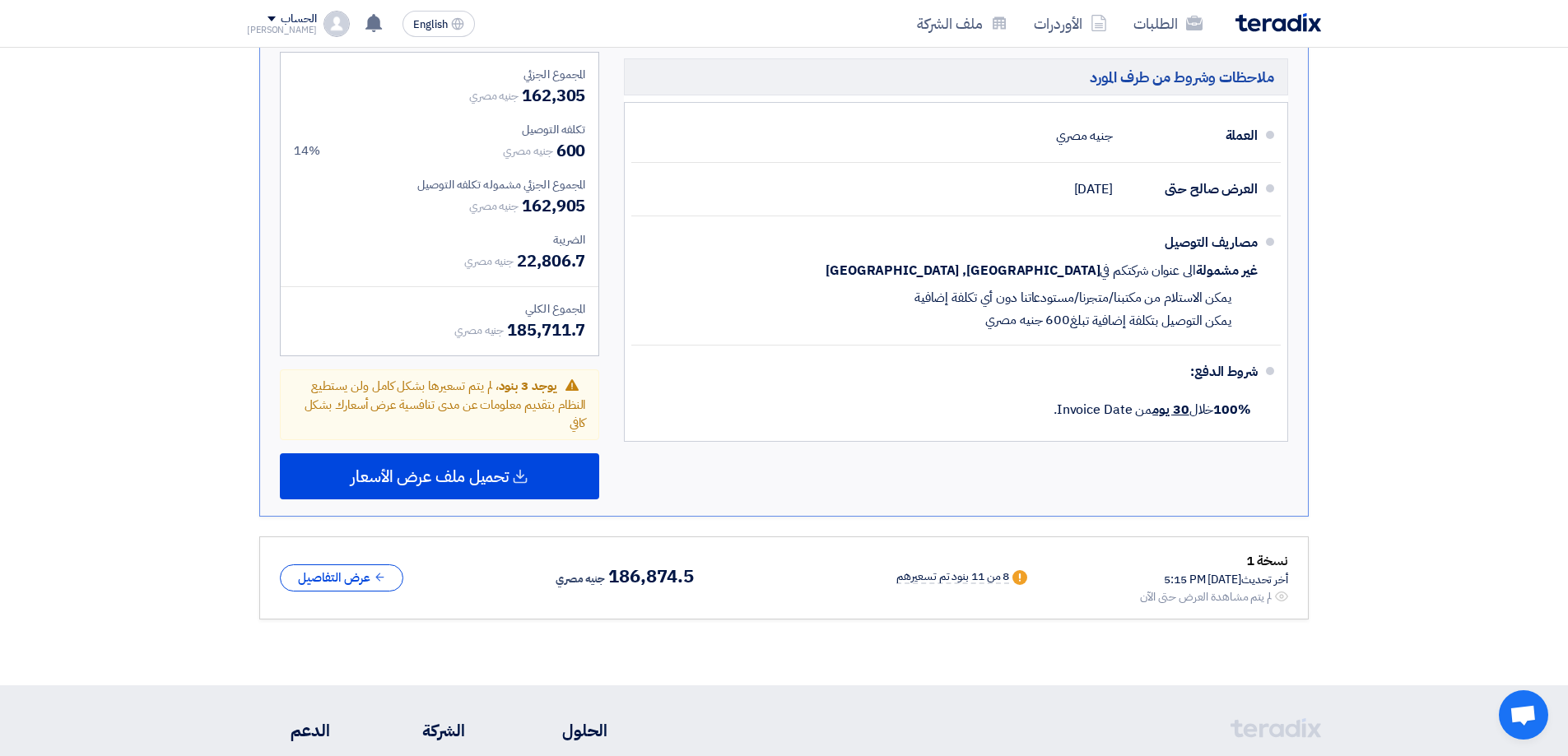
scroll to position [1398, 0]
